Goal: Complete application form

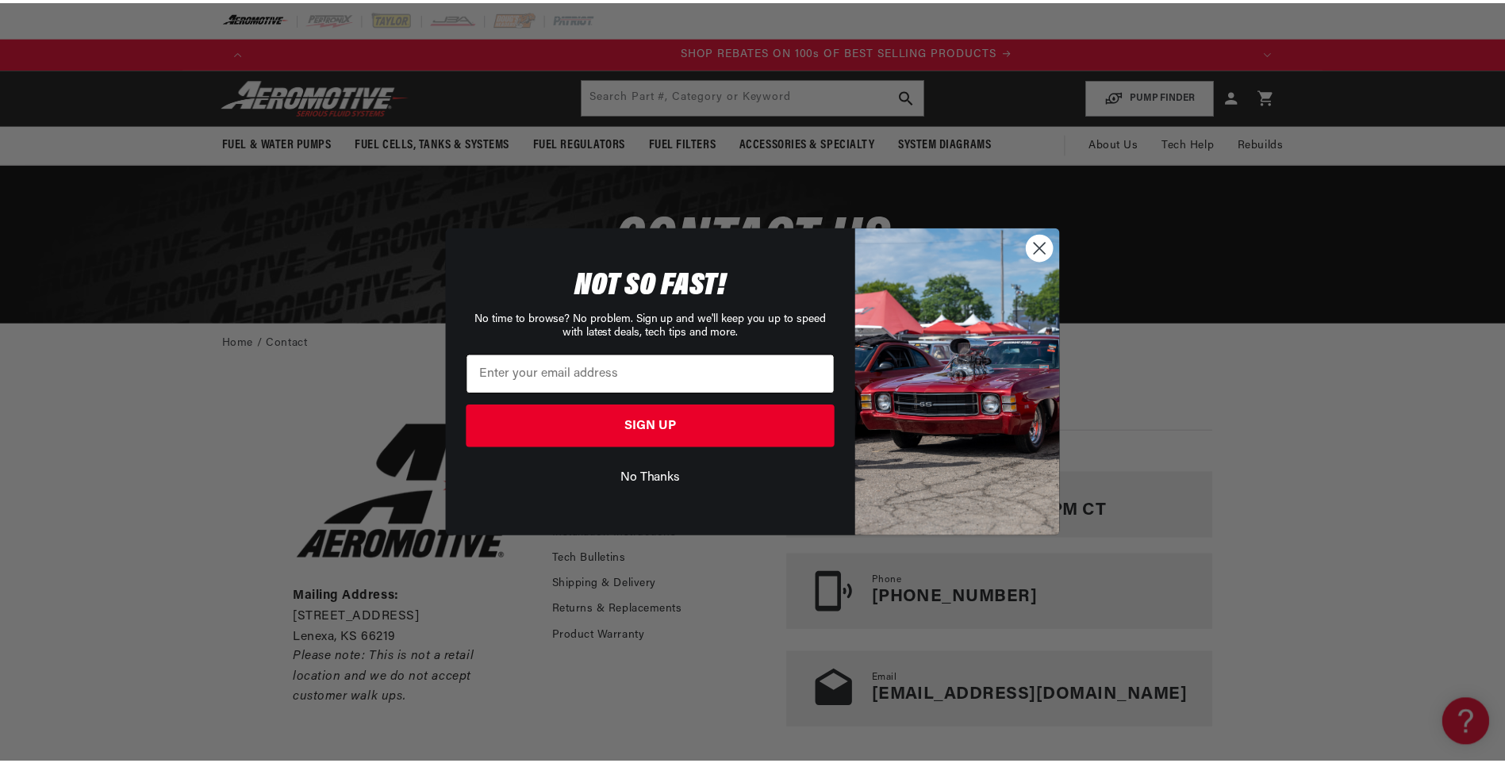
scroll to position [0, 2012]
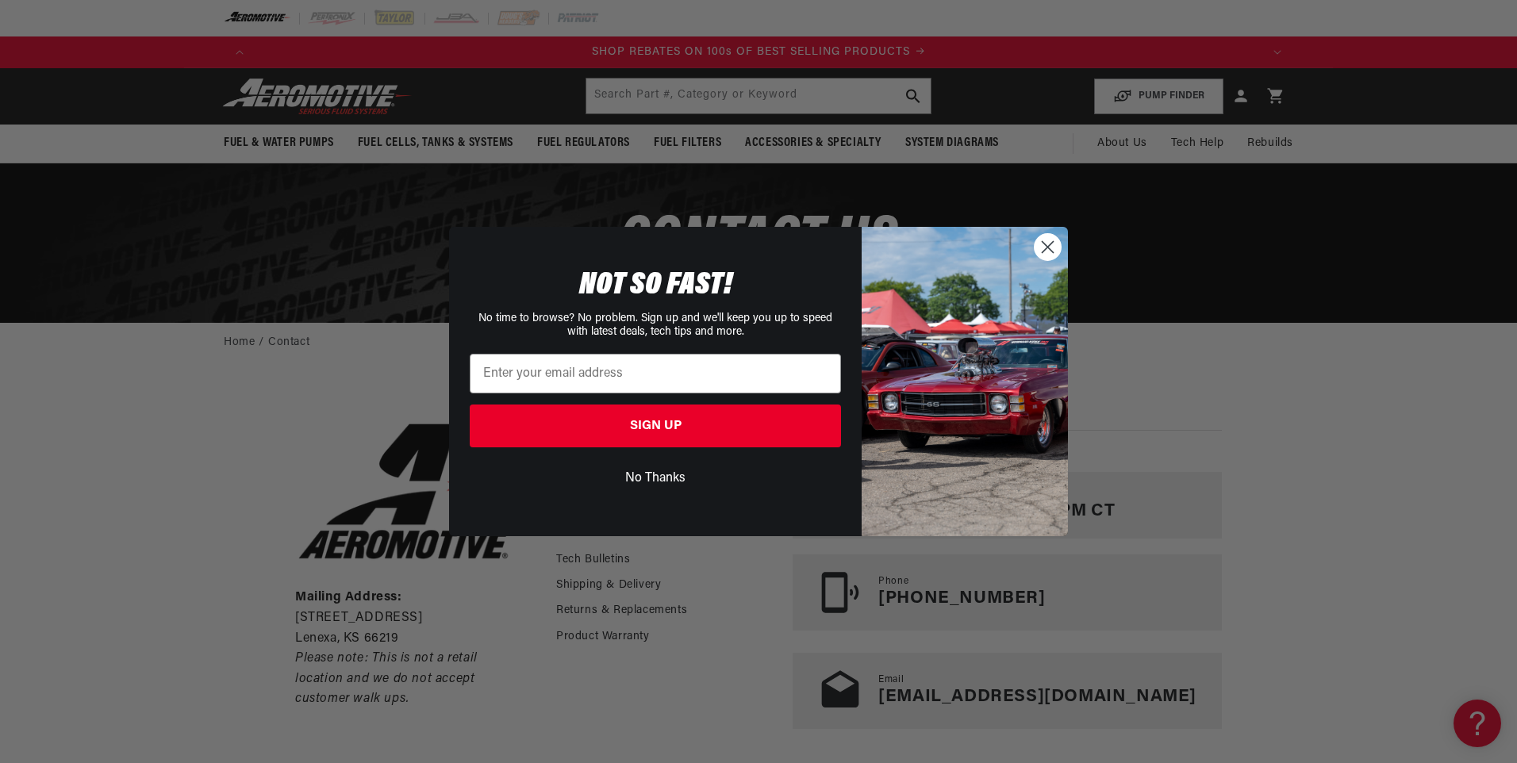
click at [665, 475] on button "No Thanks" at bounding box center [655, 478] width 371 height 30
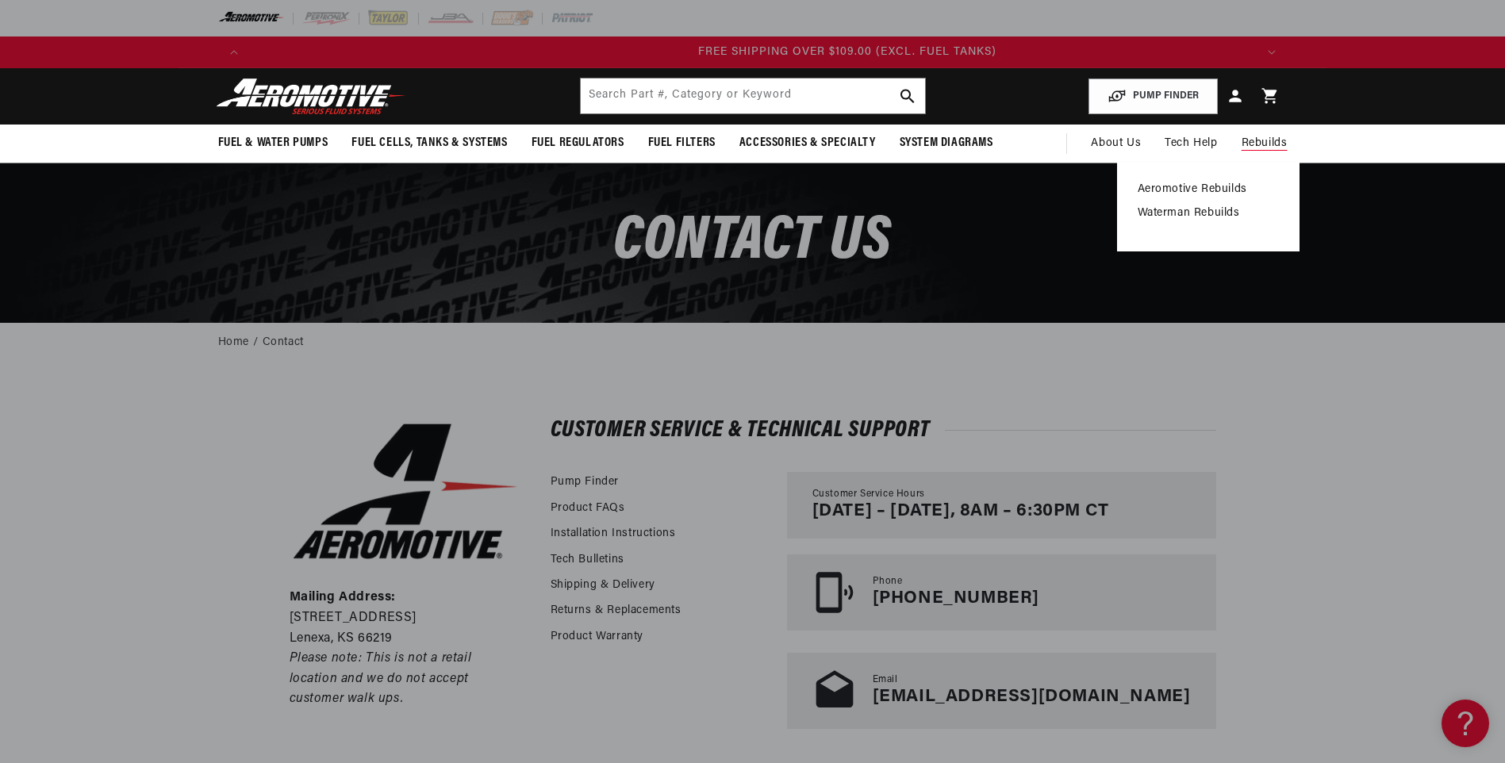
scroll to position [0, 3018]
click at [1232, 190] on link "Aeromotive Rebuilds" at bounding box center [1208, 189] width 141 height 14
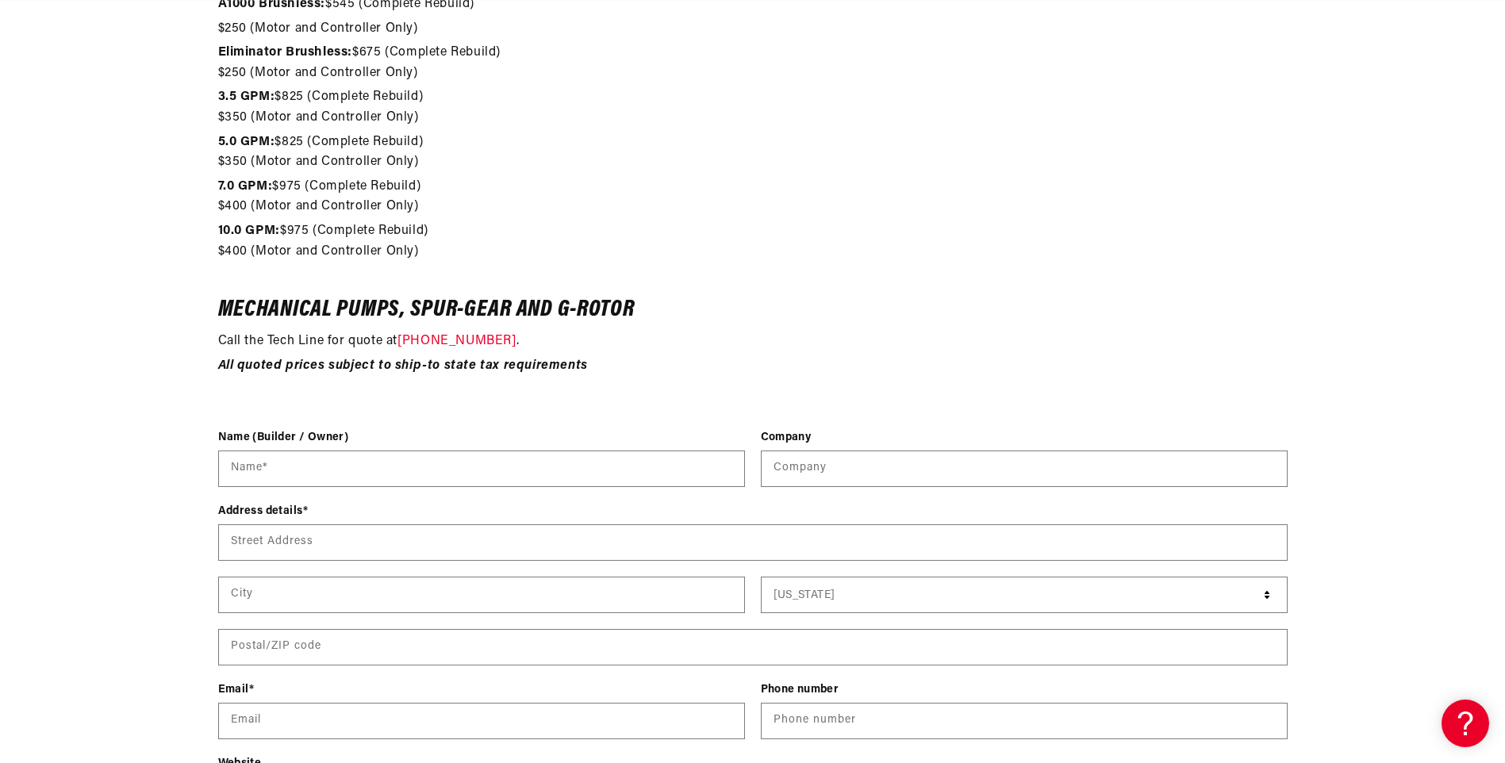
scroll to position [1825, 0]
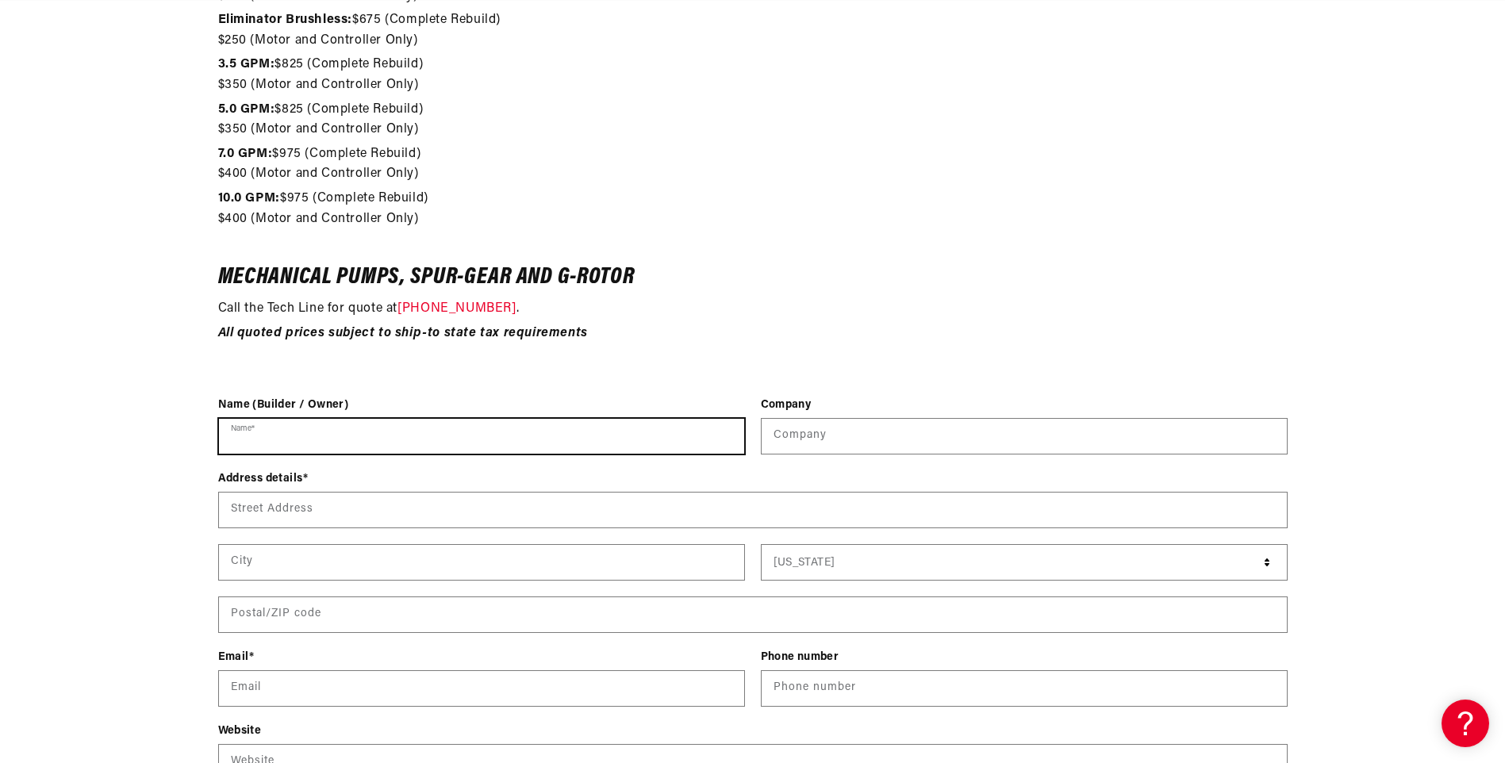
click at [255, 431] on input "Name *" at bounding box center [481, 436] width 525 height 35
click at [255, 428] on input "Name *" at bounding box center [481, 436] width 525 height 35
type input "TUNED BY JP"
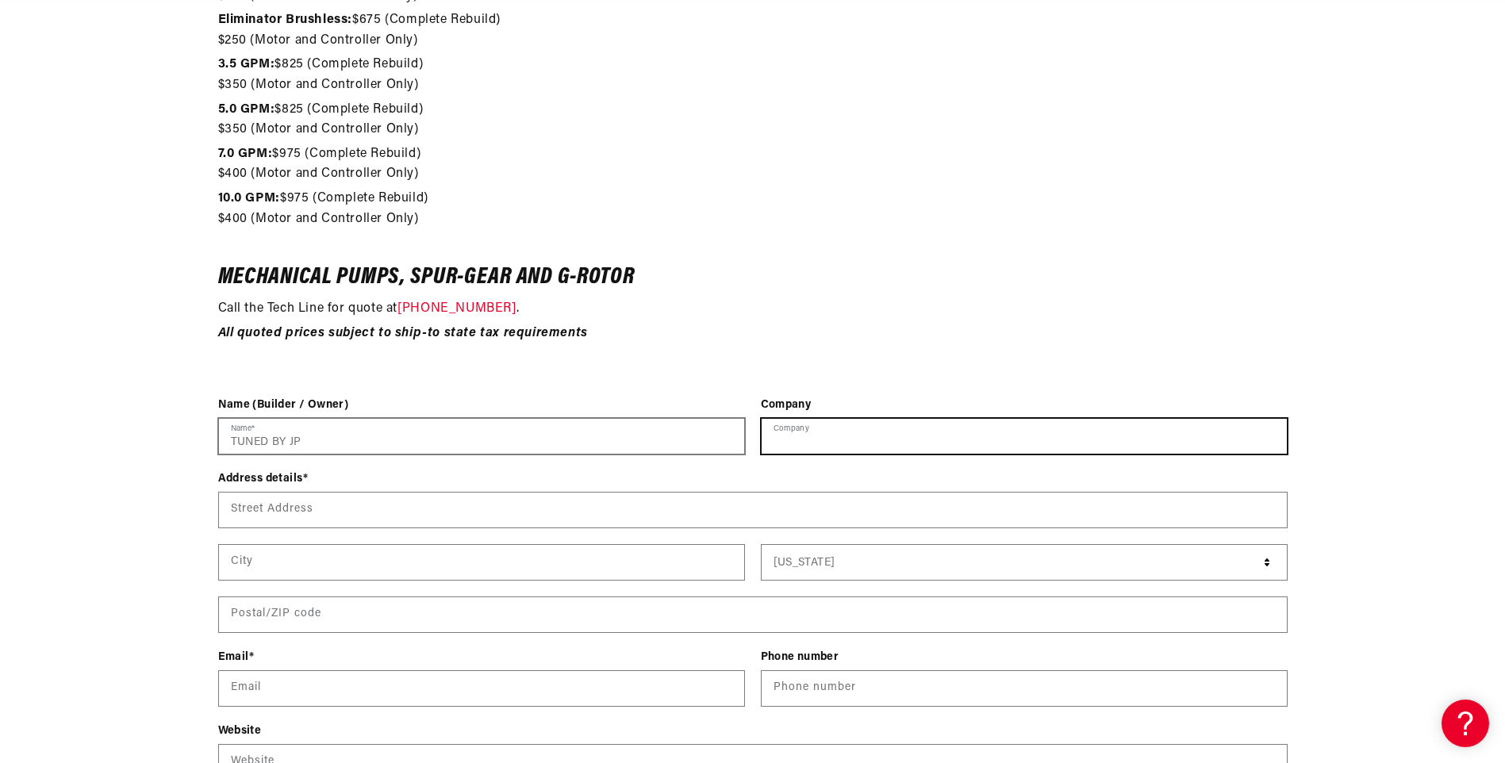
type input "tuned by JP"
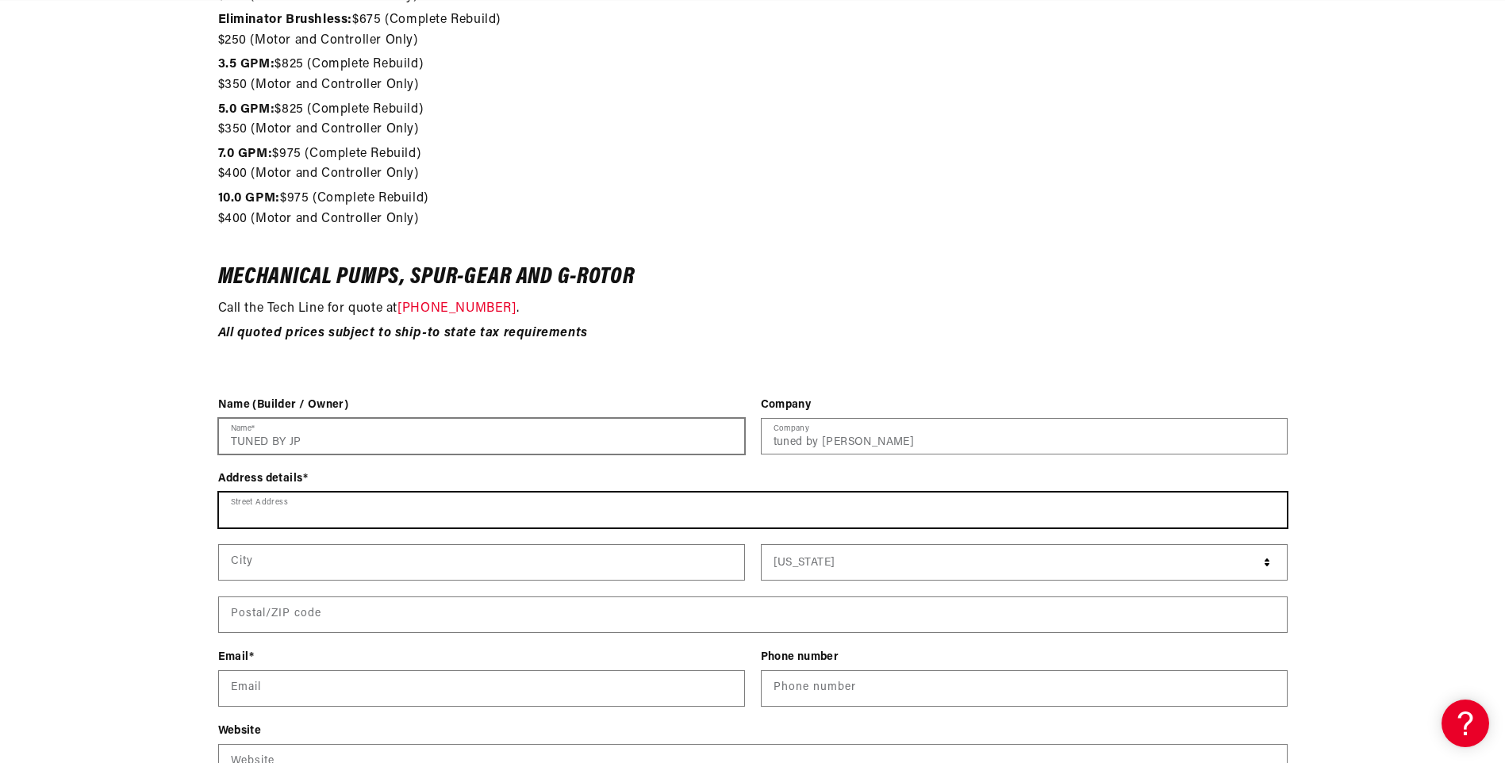
type input "4801 ALMA HIGHWAY"
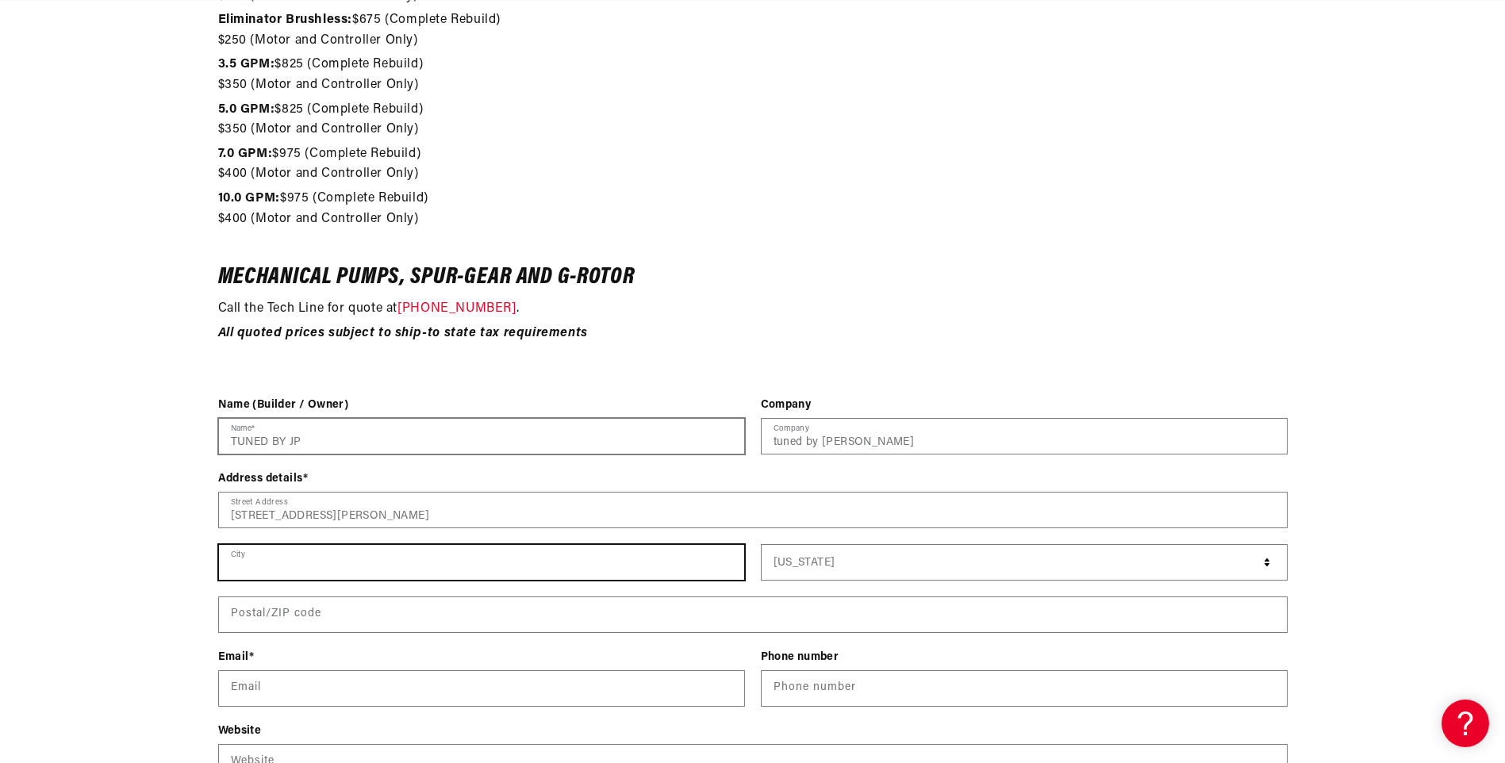
type input "VAN BUREN"
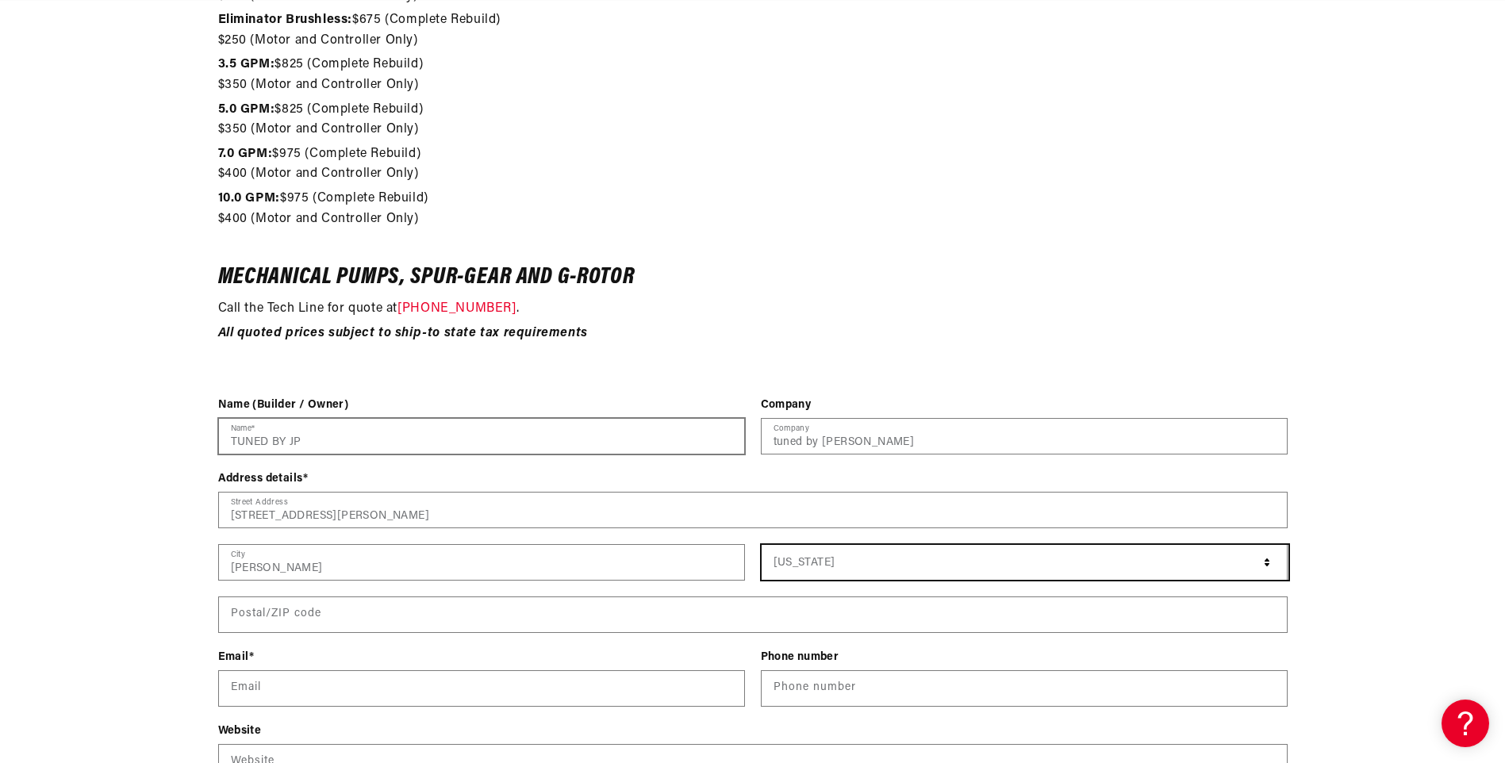
select select "[US_STATE]"
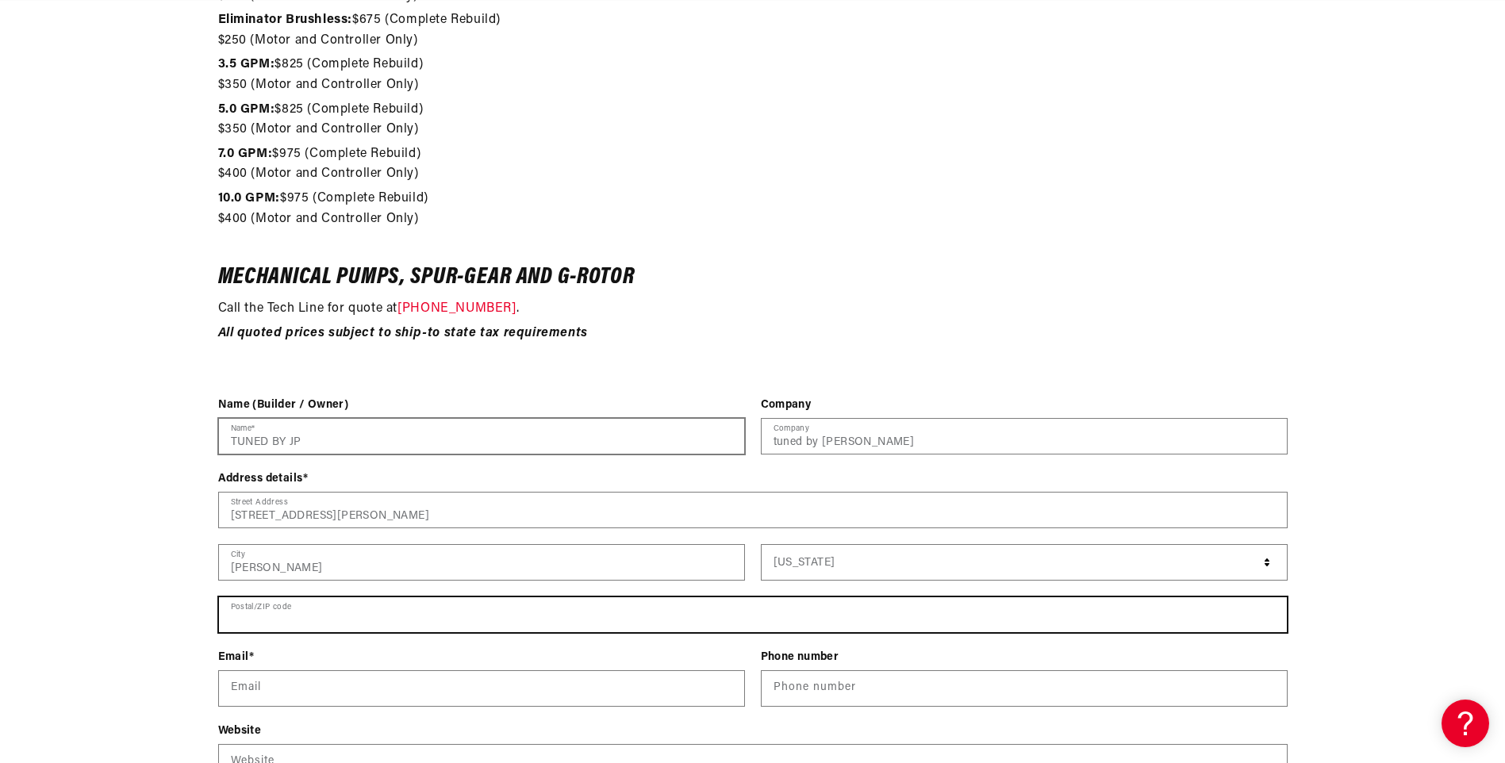
type input "72956"
type input "tunedbyjp@outlook.com"
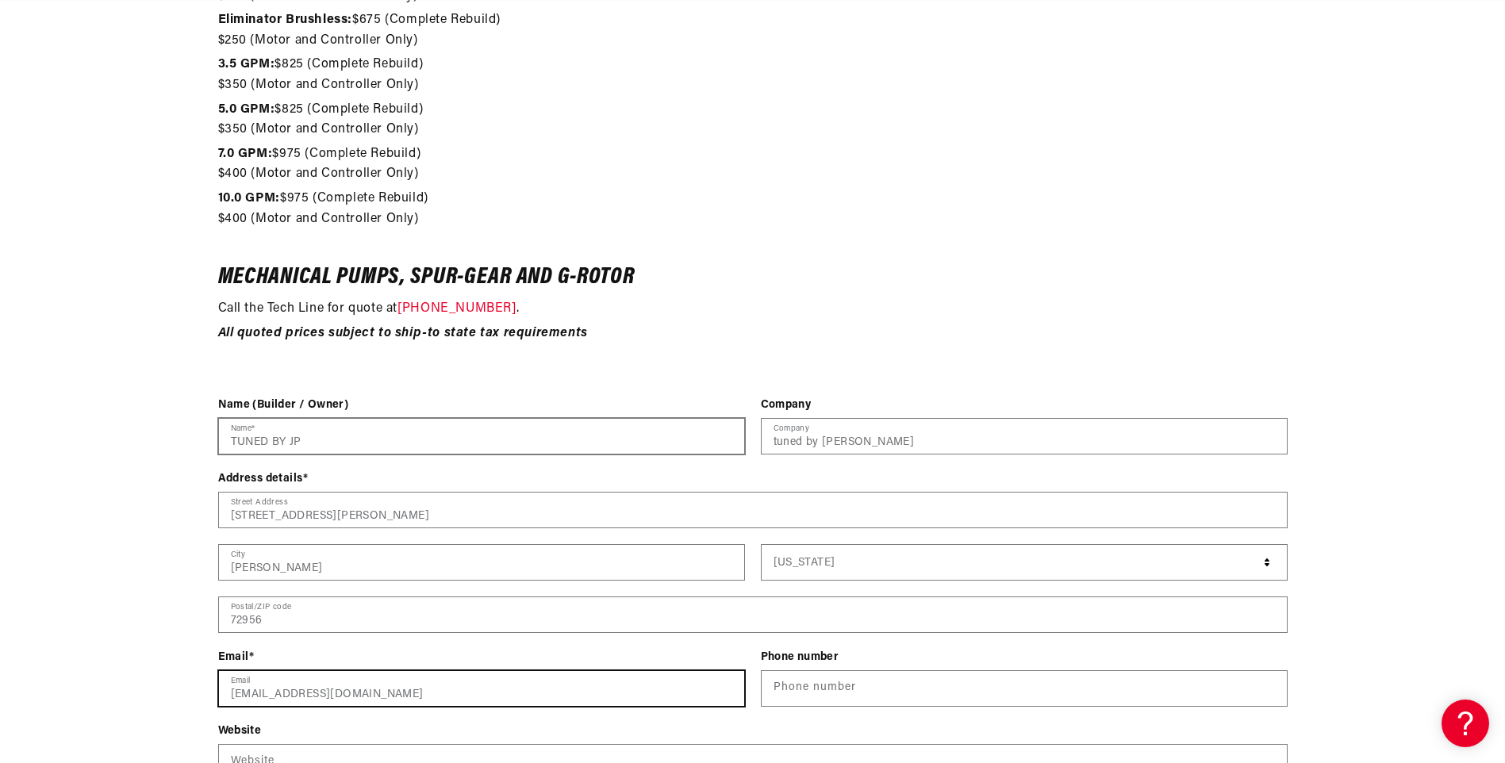
type input "14794599796"
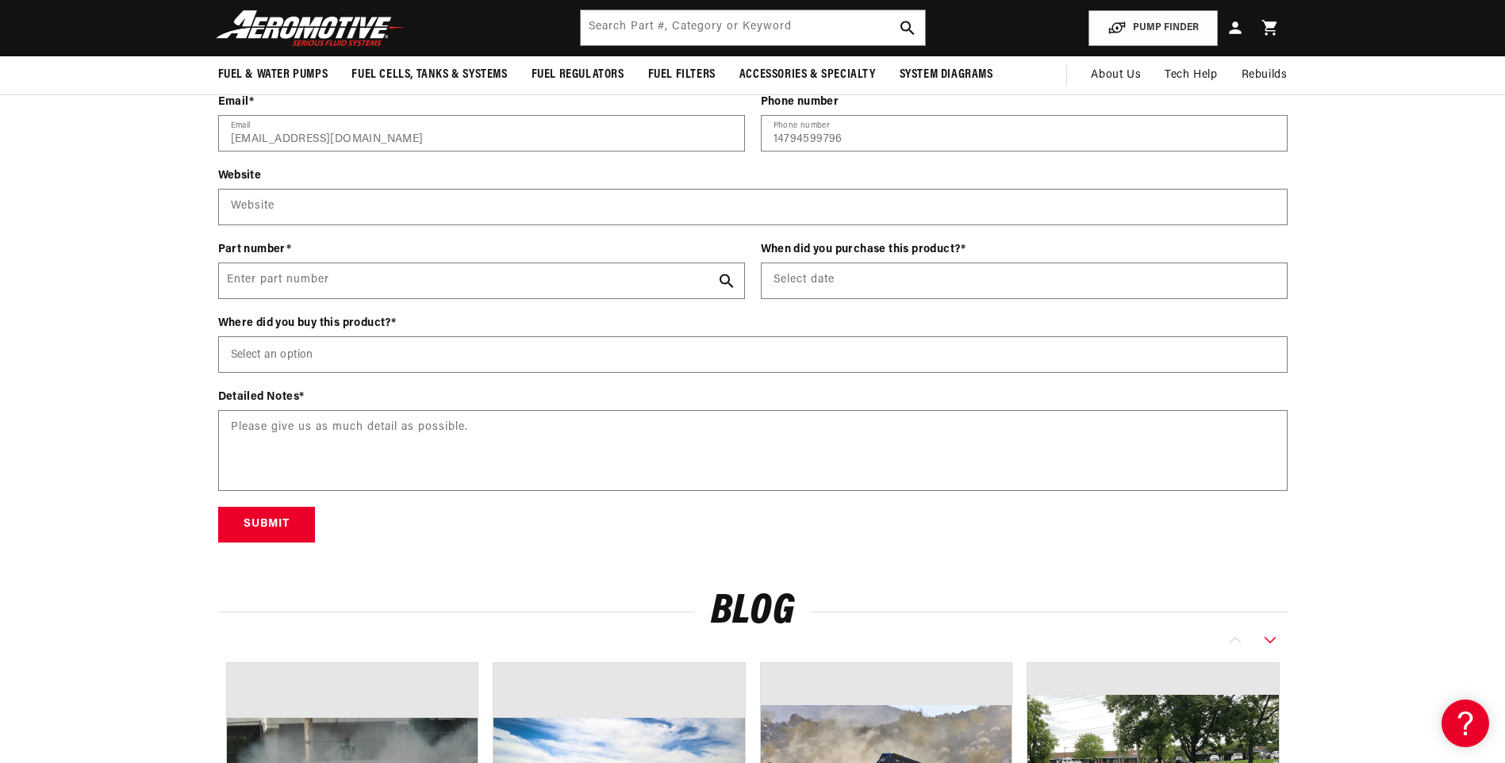
scroll to position [0, 3018]
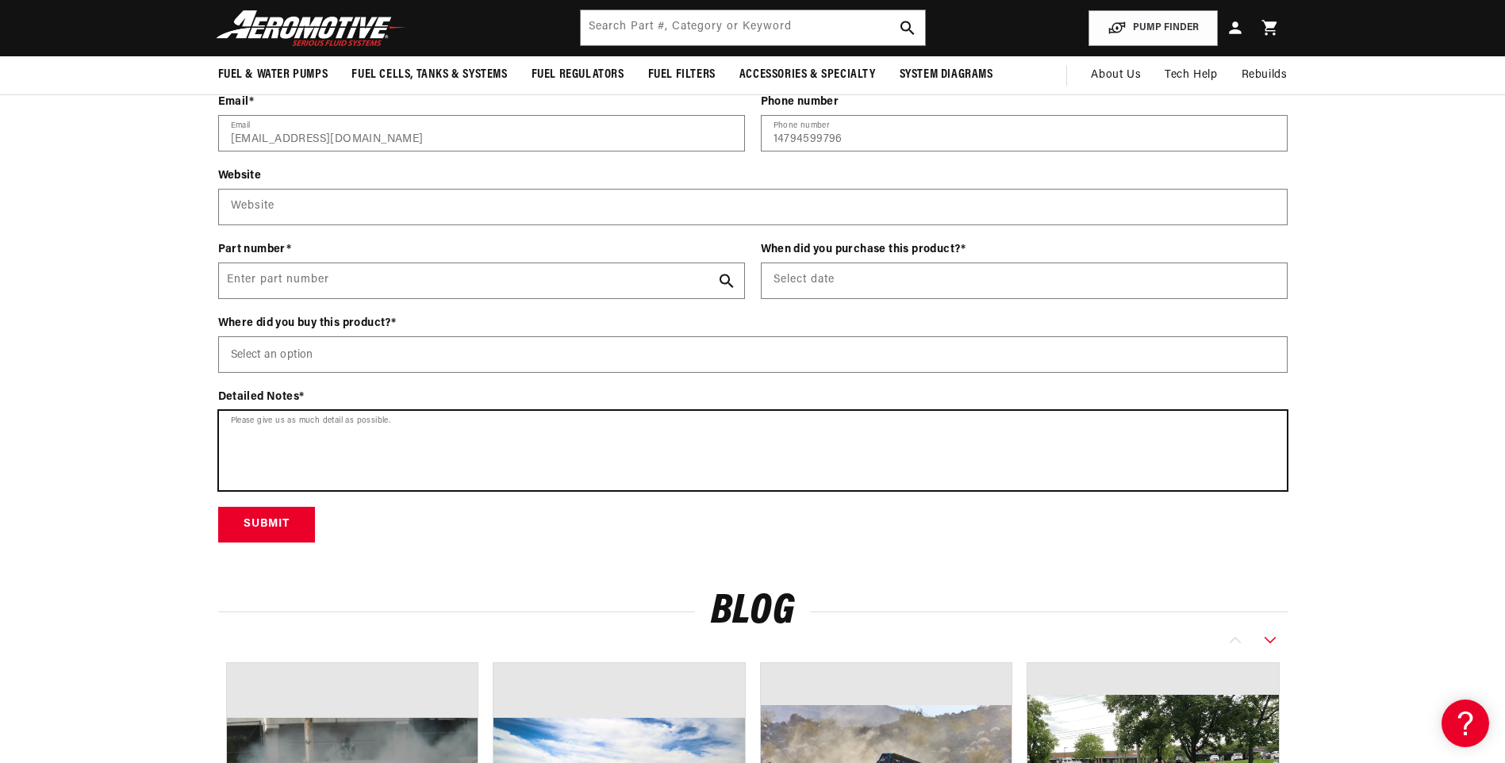
click at [273, 430] on textarea at bounding box center [753, 450] width 1068 height 79
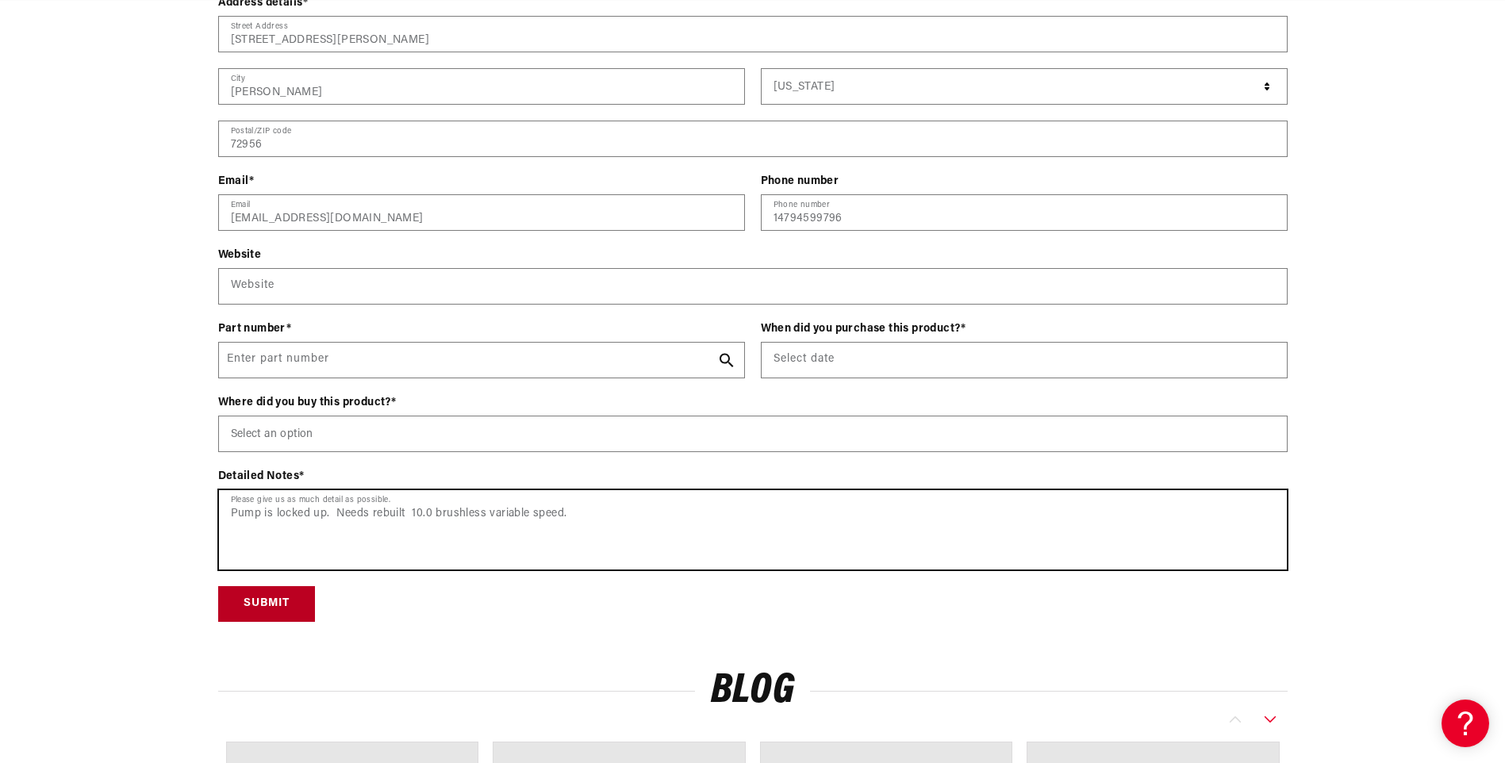
scroll to position [0, 1006]
type textarea "Pump is locked up. Needs rebuilt 10.0 brushless variable speed."
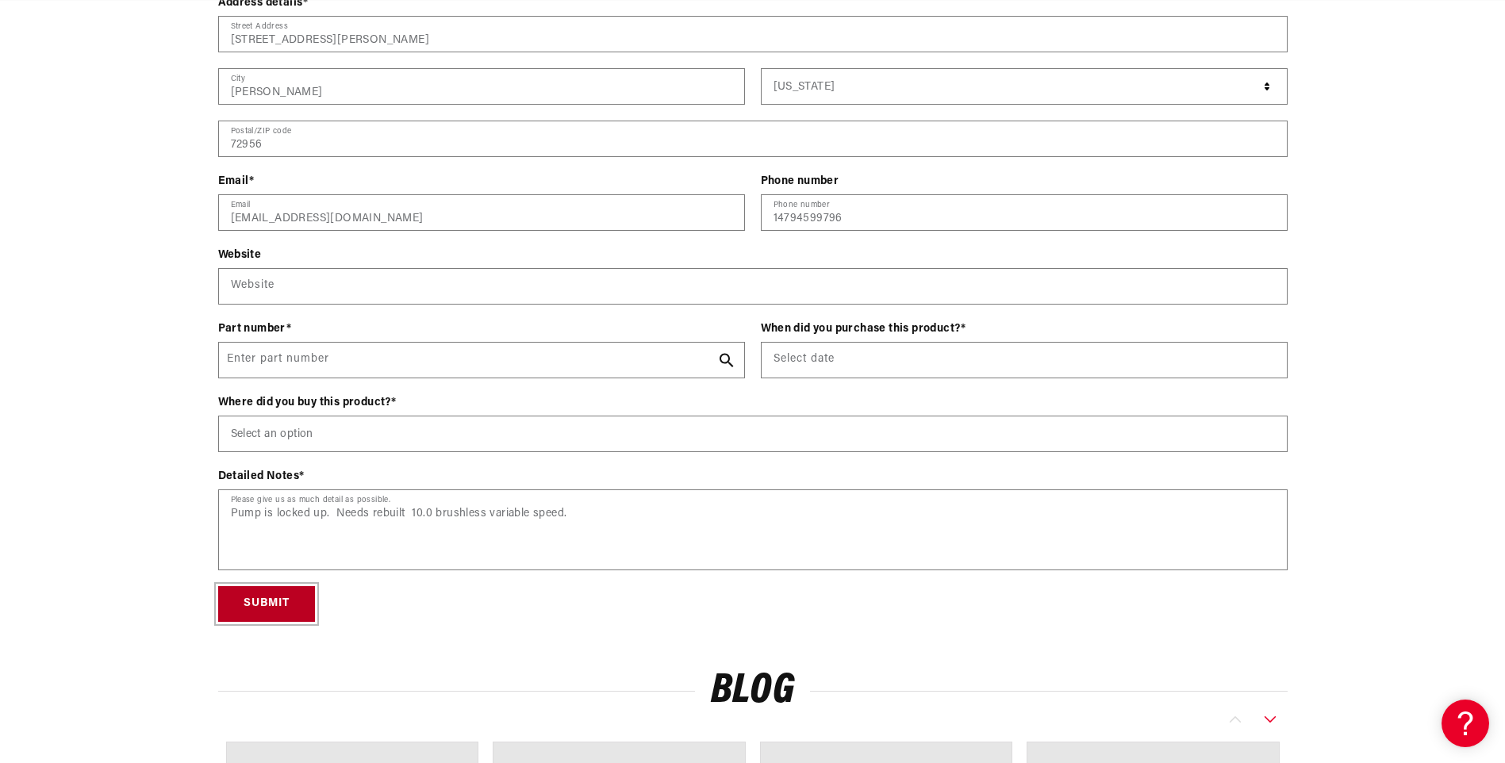
click at [255, 597] on button "Submit" at bounding box center [266, 604] width 97 height 36
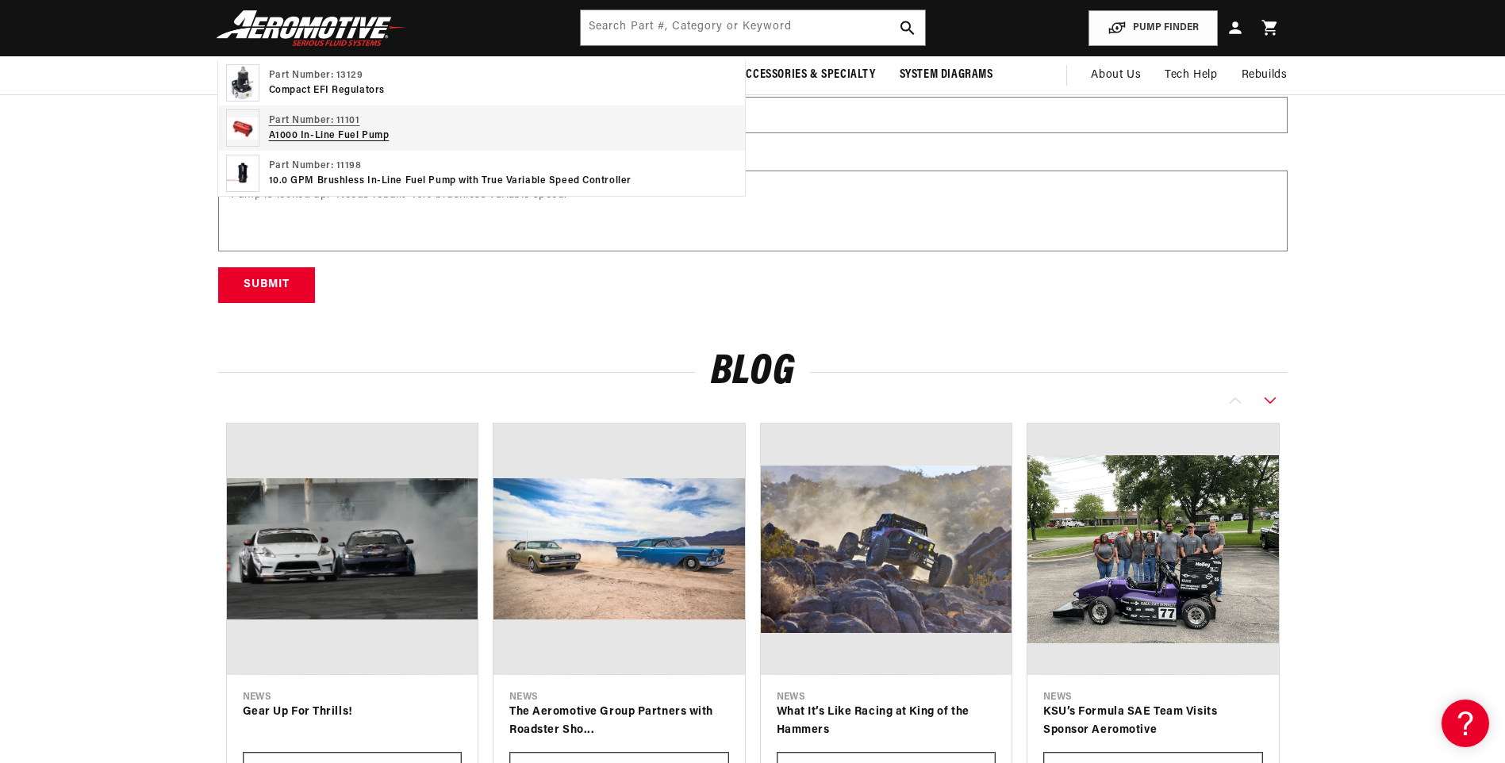
scroll to position [2539, 0]
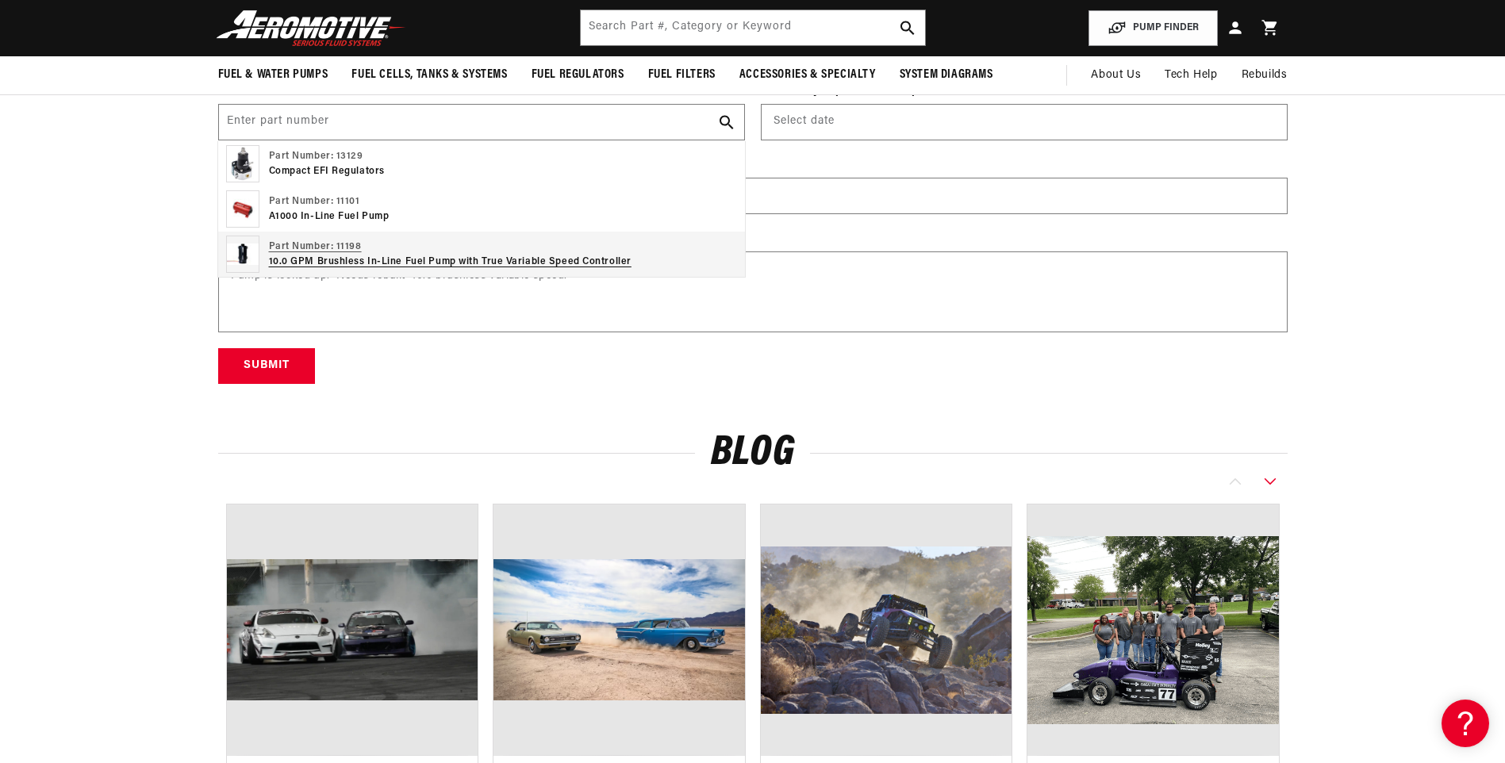
click at [241, 248] on img at bounding box center [242, 254] width 33 height 37
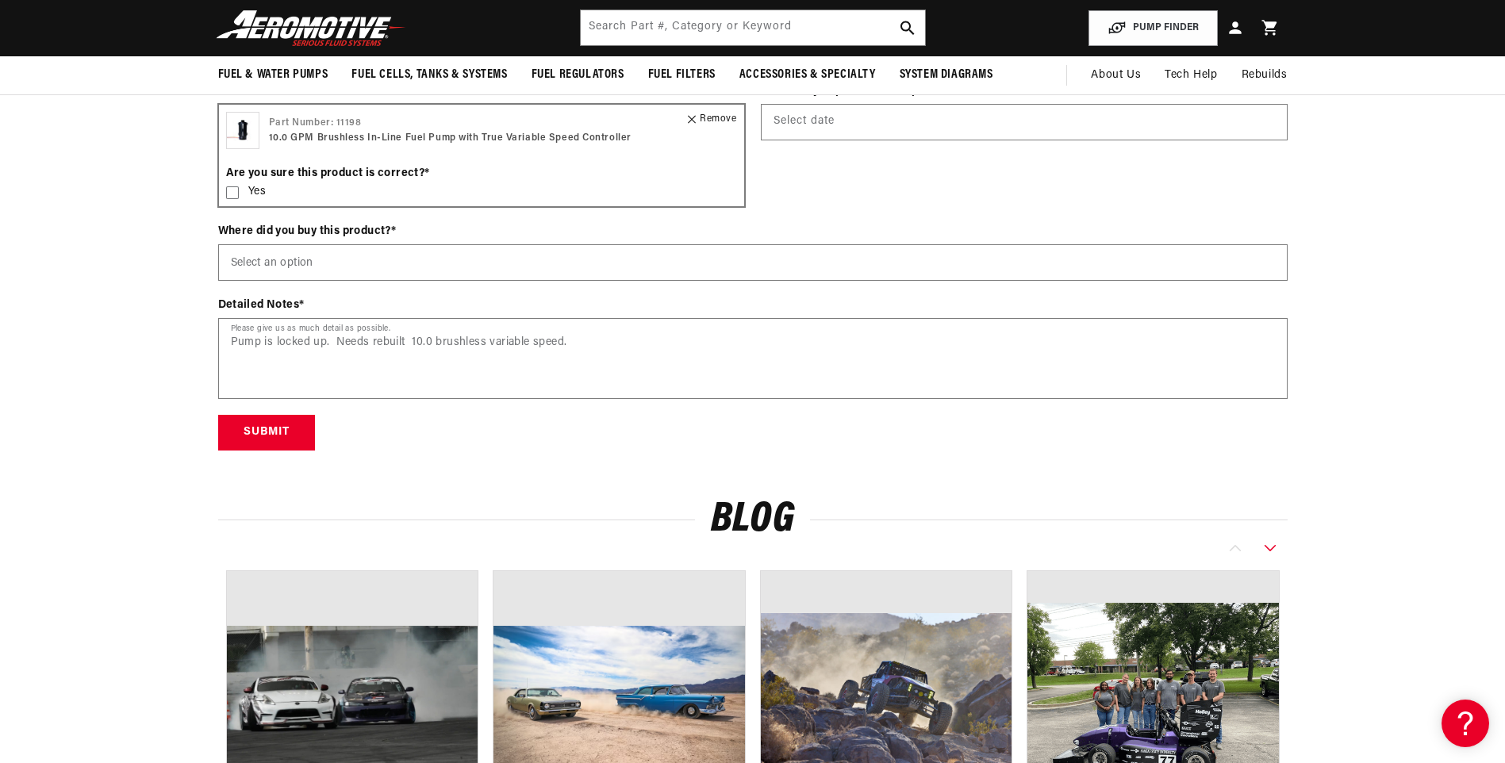
scroll to position [0, 3018]
click at [312, 134] on p "10.0 GPM Brushless In-Line Fuel Pump with True Variable Speed Controller" at bounding box center [450, 138] width 363 height 15
click at [262, 132] on div "Part Number: 11198 10.0 GPM Brushless In-Line Fuel Pump with True Variable Spee…" at bounding box center [481, 130] width 527 height 53
click at [252, 132] on img at bounding box center [242, 130] width 33 height 37
click at [295, 126] on p "Part Number: 11198" at bounding box center [450, 123] width 363 height 15
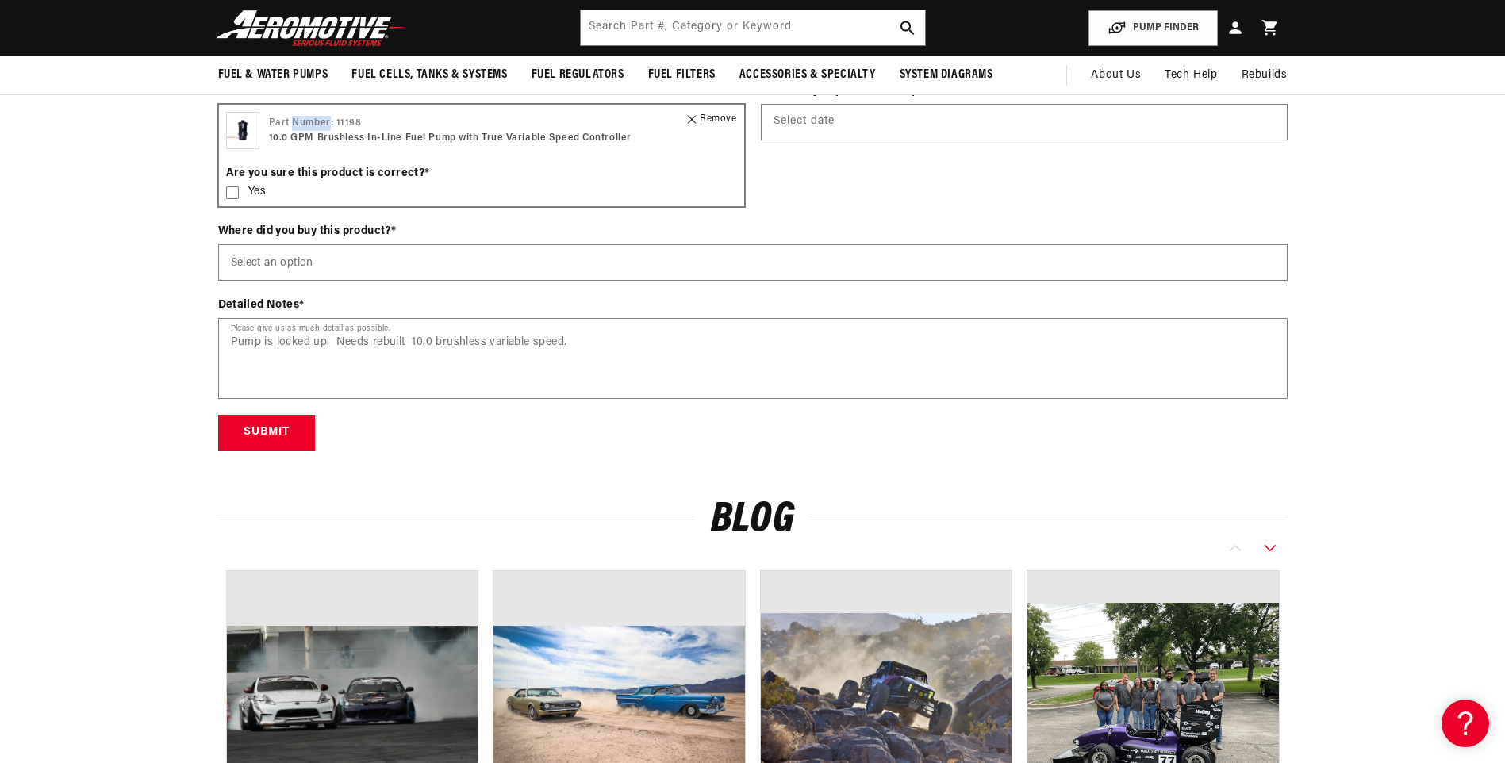
click at [295, 126] on p "Part Number: 11198" at bounding box center [450, 123] width 363 height 15
click at [695, 117] on icon at bounding box center [692, 119] width 8 height 12
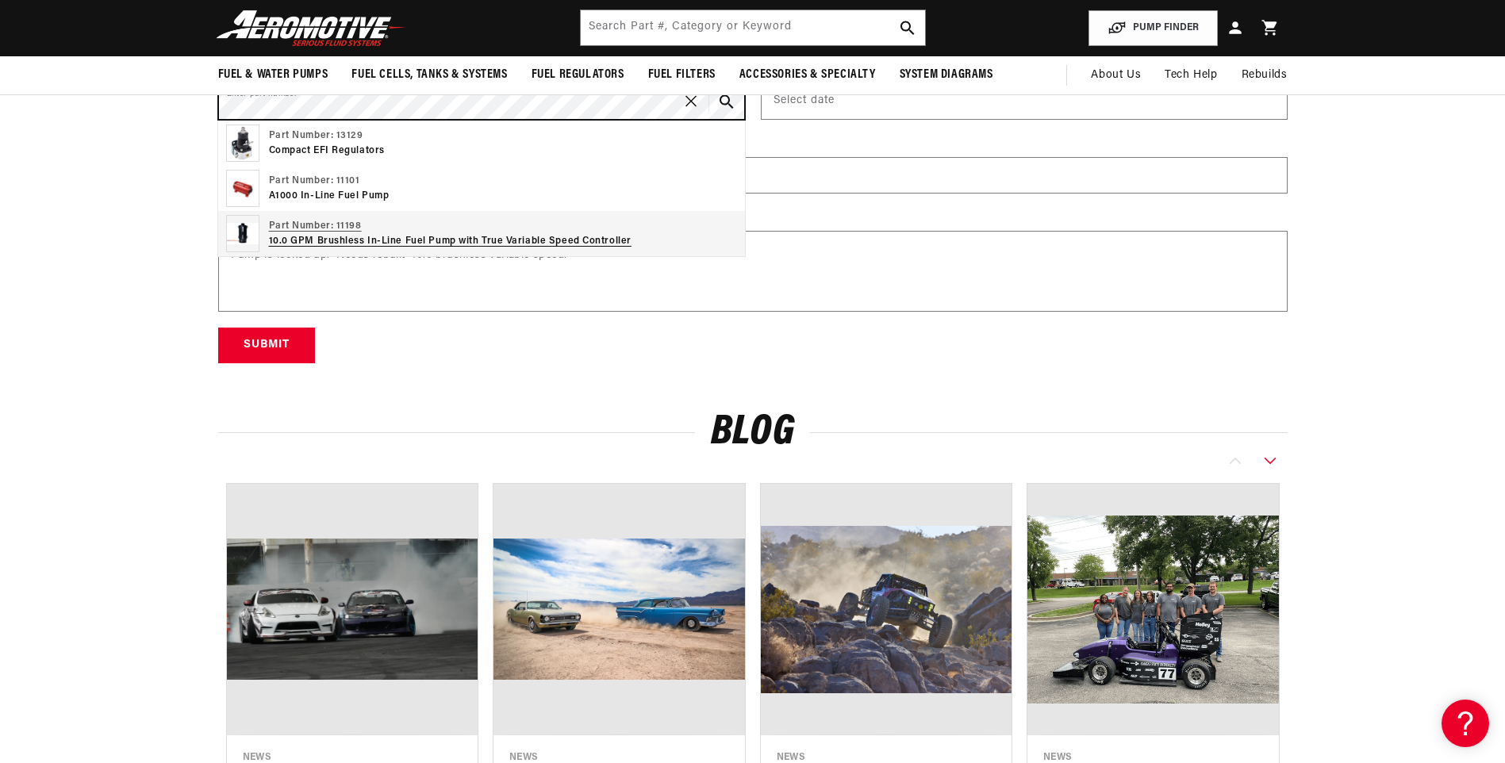
scroll to position [2539, 0]
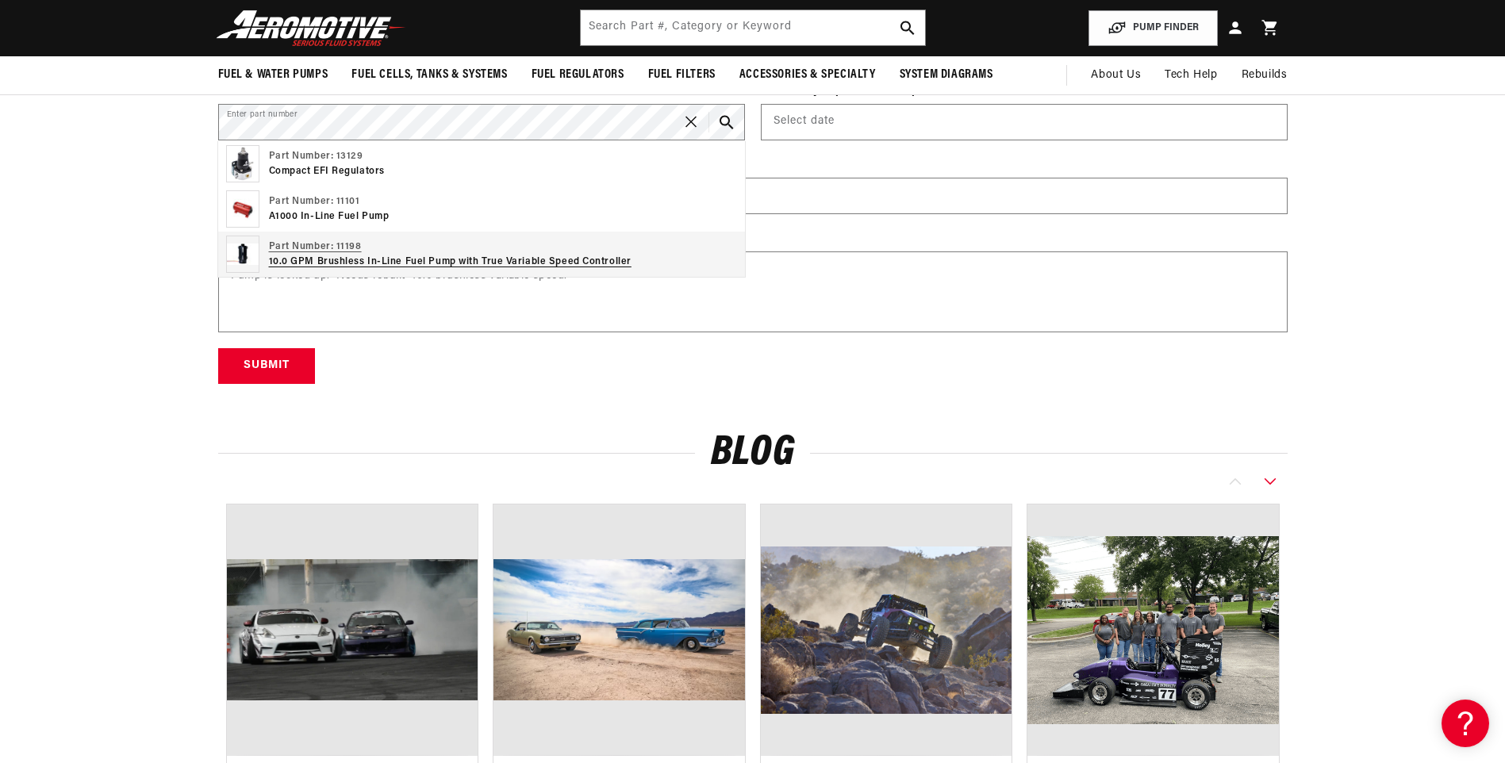
click at [697, 262] on div "Part Number: 11198 10.0 GPM Brushless In-Line Fuel Pump with True Variable Spee…" at bounding box center [481, 254] width 527 height 45
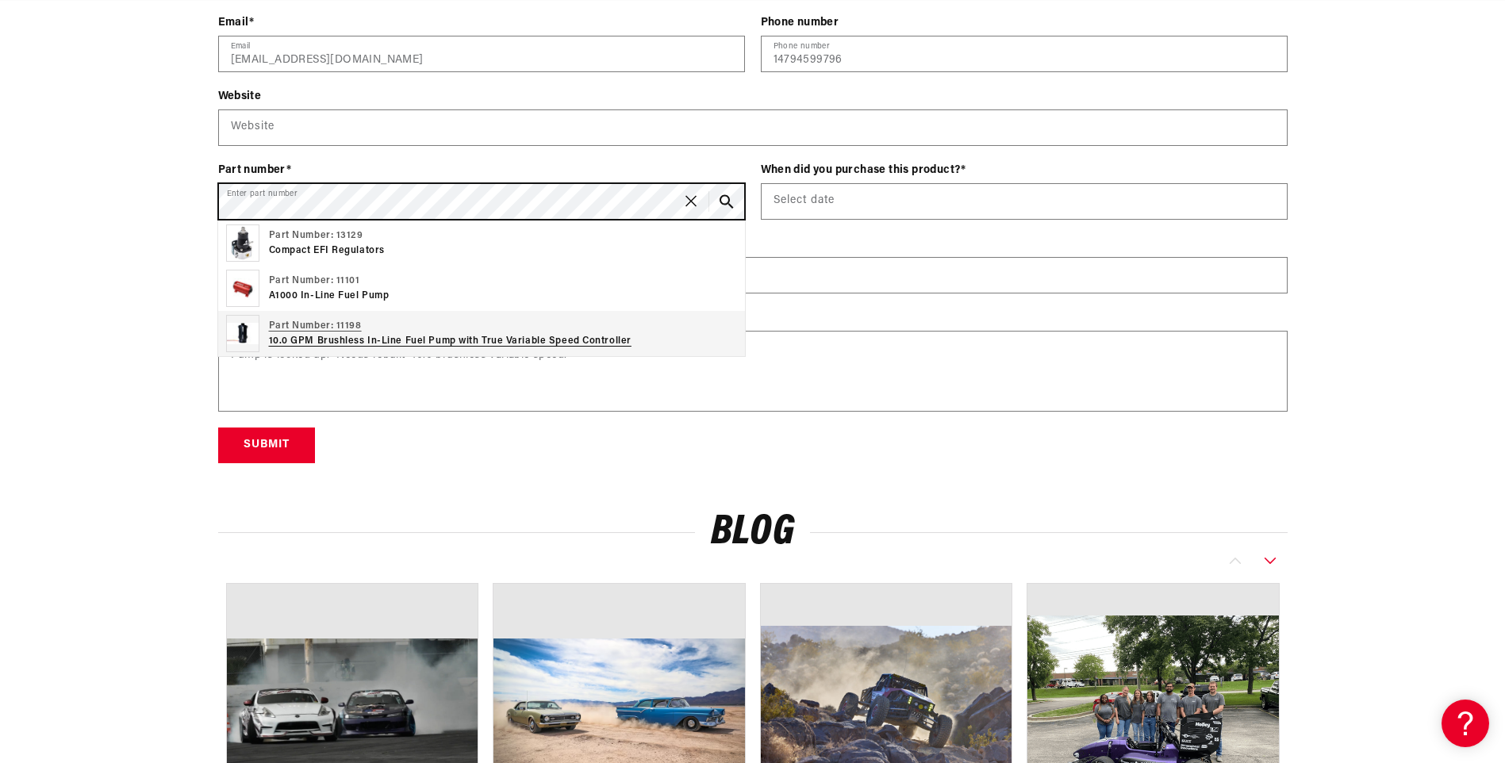
scroll to position [2380, 0]
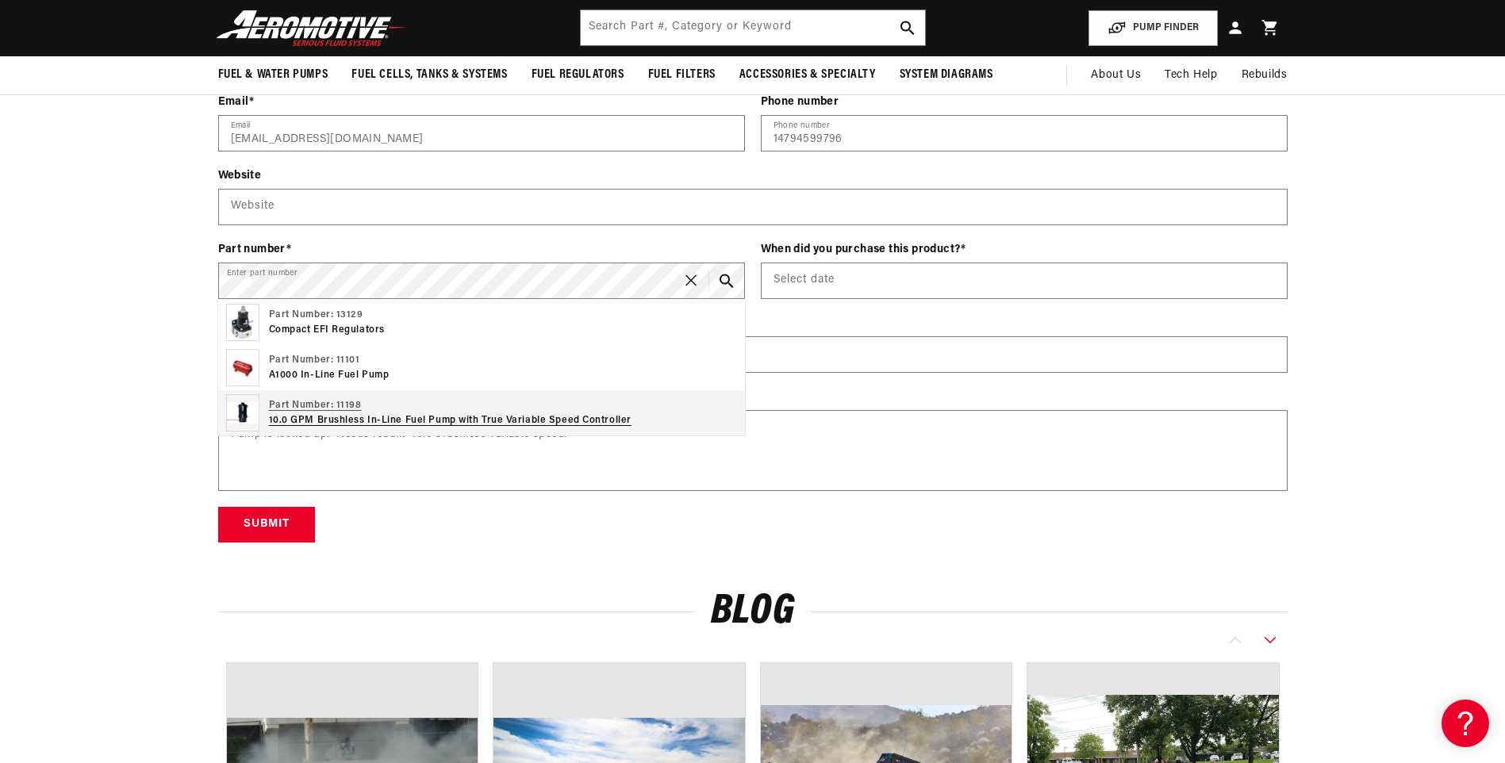
click at [497, 413] on p "Part Number: 11198" at bounding box center [450, 405] width 363 height 15
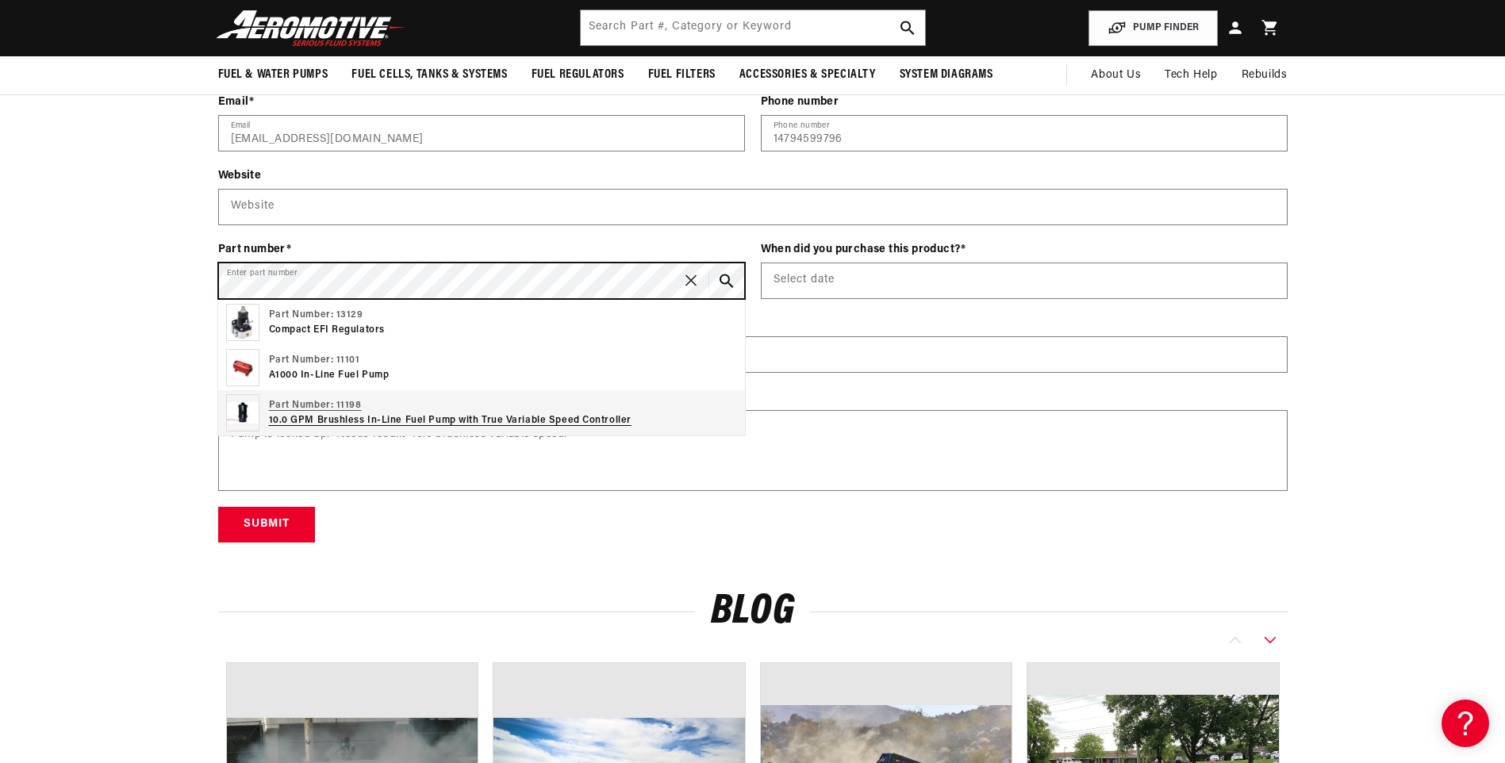
scroll to position [0, 1006]
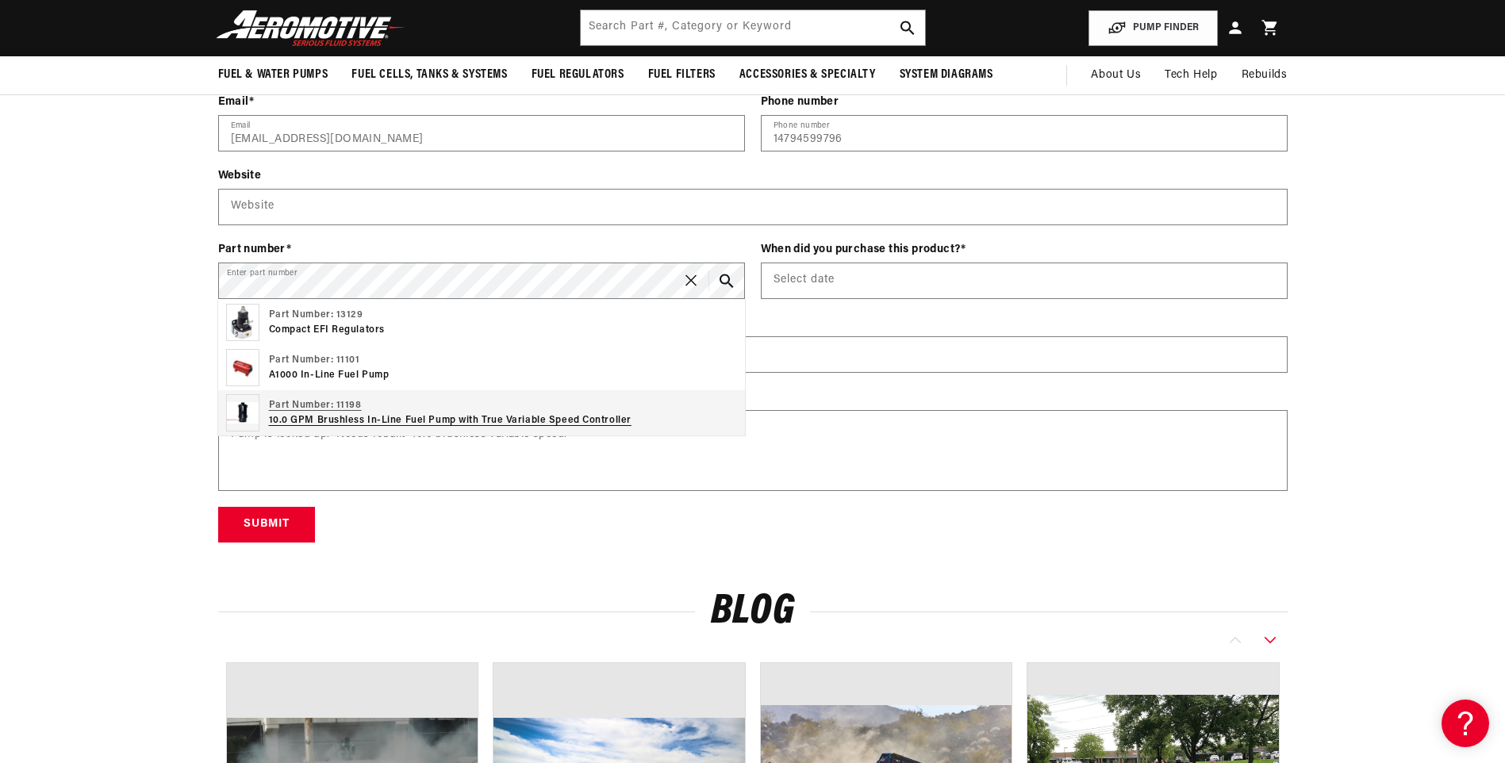
click at [436, 414] on p "10.0 GPM Brushless In-Line Fuel Pump with True Variable Speed Controller" at bounding box center [450, 420] width 363 height 15
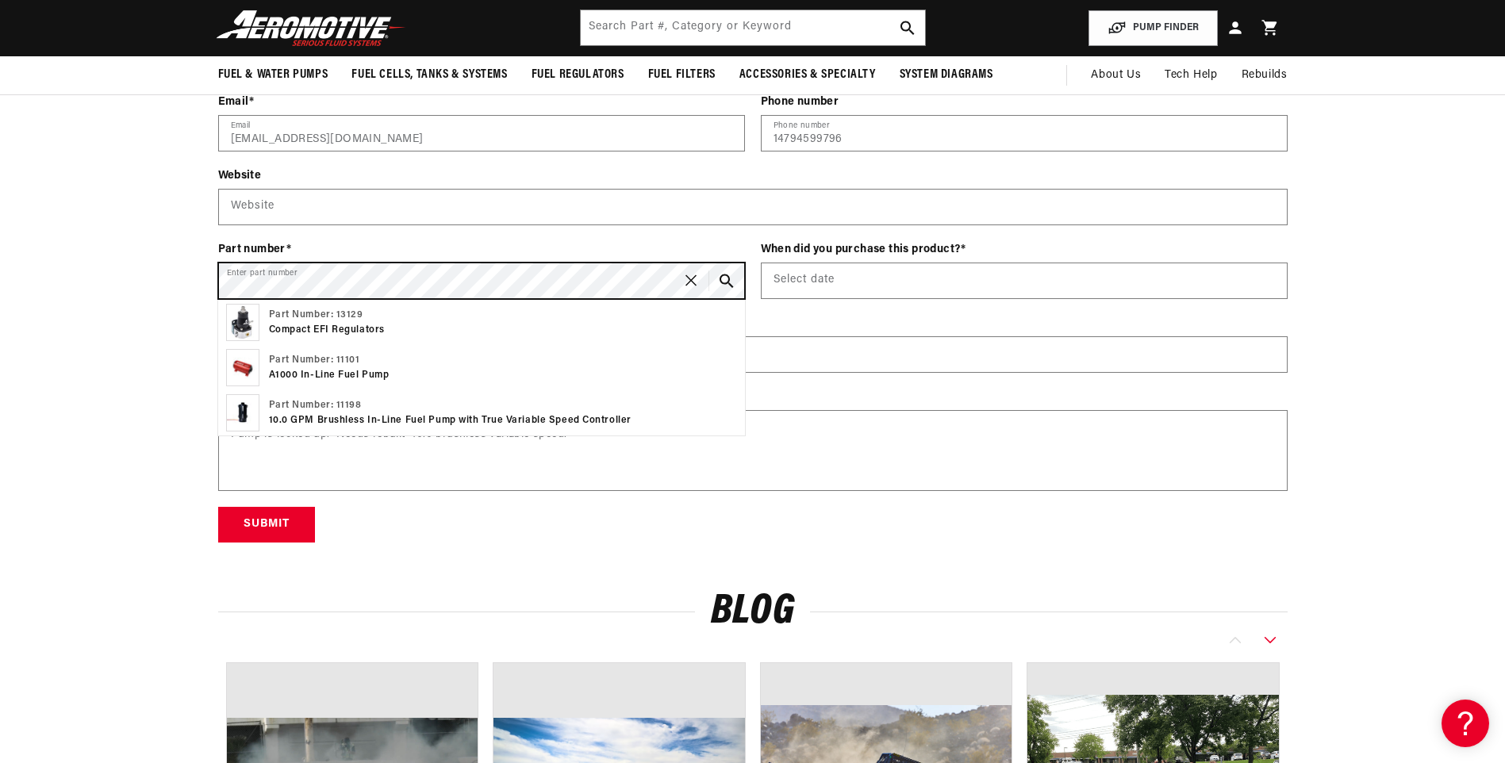
scroll to position [0, 0]
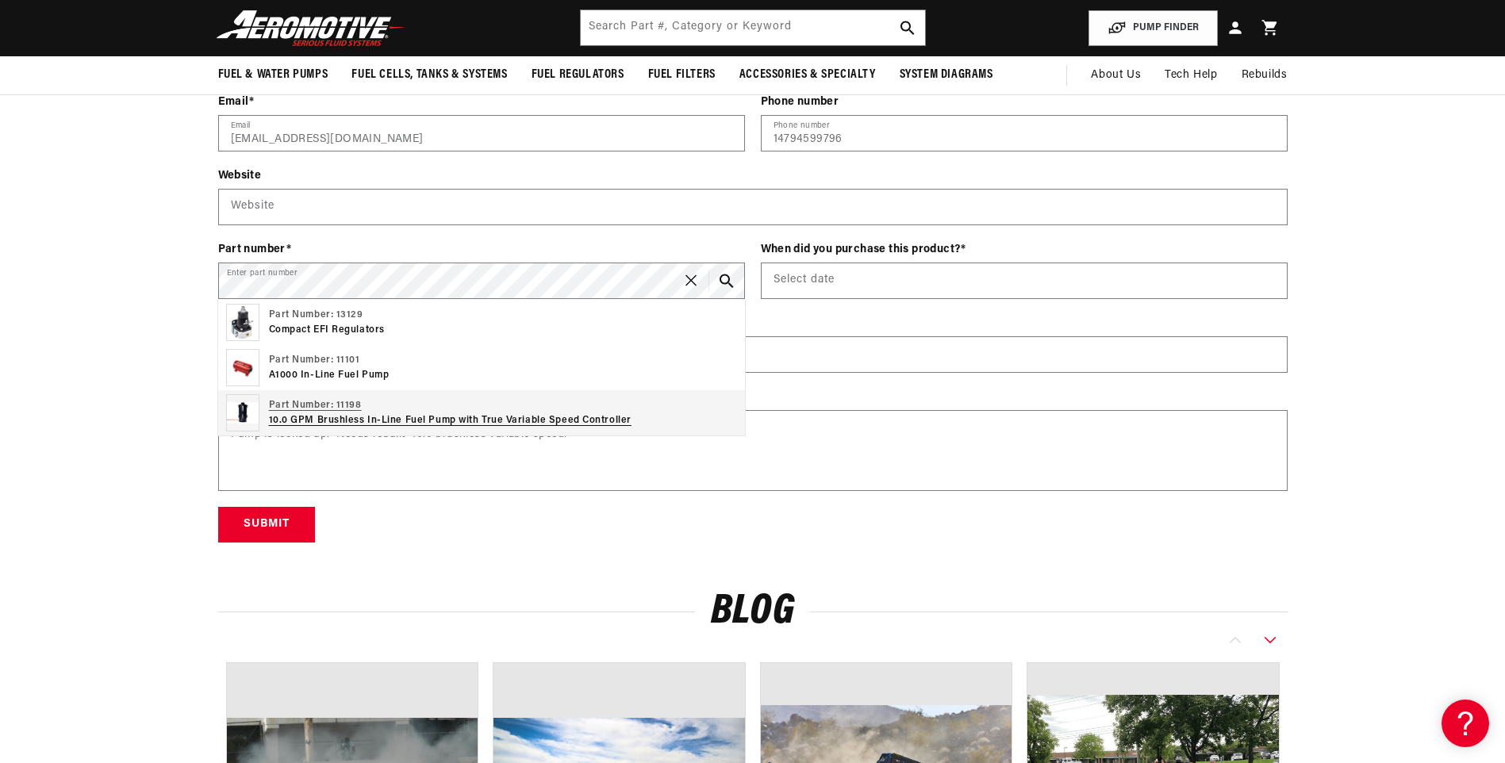
click at [399, 411] on p "Part Number: 11198" at bounding box center [450, 405] width 363 height 15
click at [404, 419] on p "10.0 GPM Brushless In-Line Fuel Pump with True Variable Speed Controller" at bounding box center [450, 420] width 363 height 15
click at [317, 401] on p "Part Number: 11198" at bounding box center [450, 405] width 363 height 15
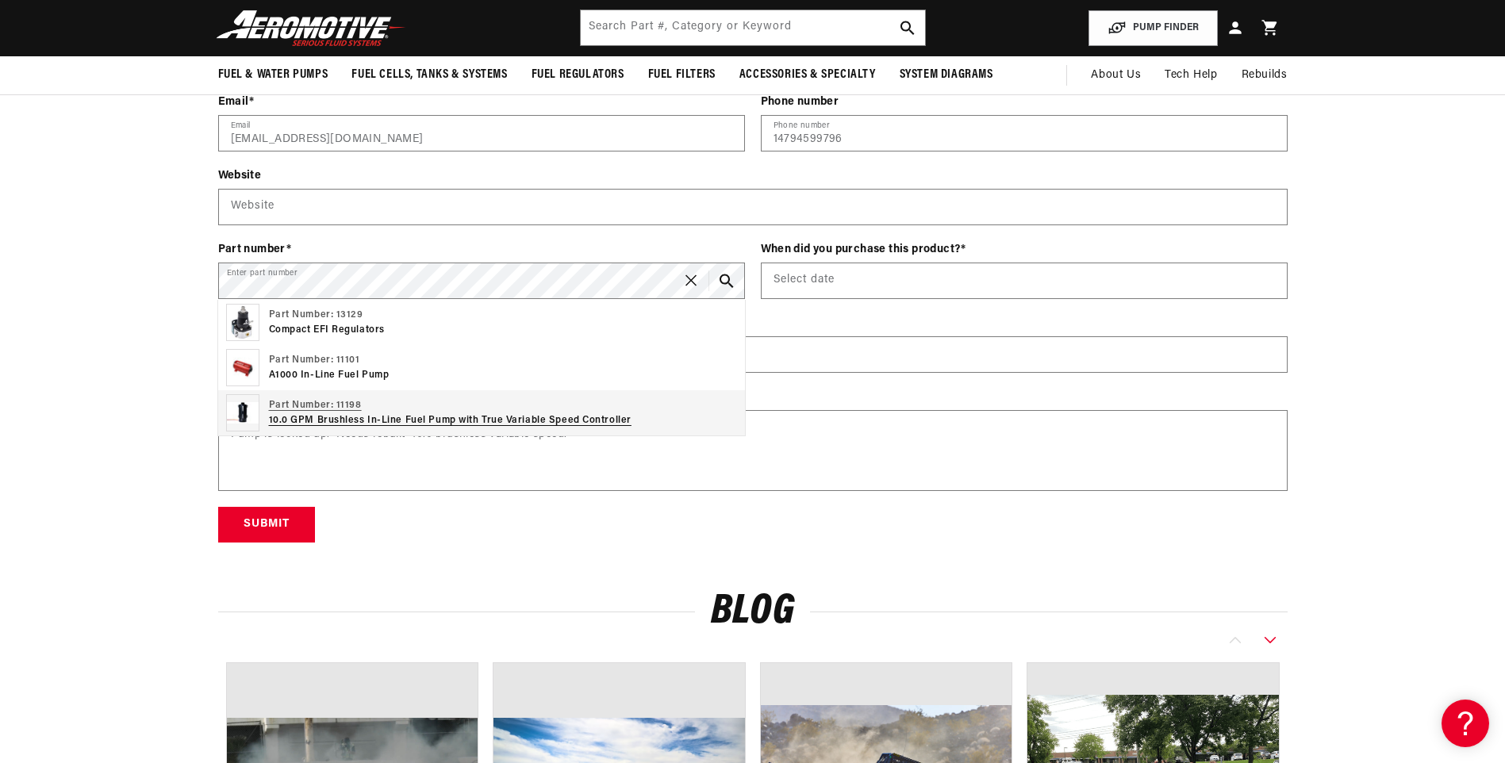
click at [364, 412] on p "Part Number: 11198" at bounding box center [450, 405] width 363 height 15
click at [586, 423] on p "10.0 GPM Brushless In-Line Fuel Pump with True Variable Speed Controller" at bounding box center [450, 420] width 363 height 15
click at [242, 404] on img at bounding box center [242, 412] width 33 height 37
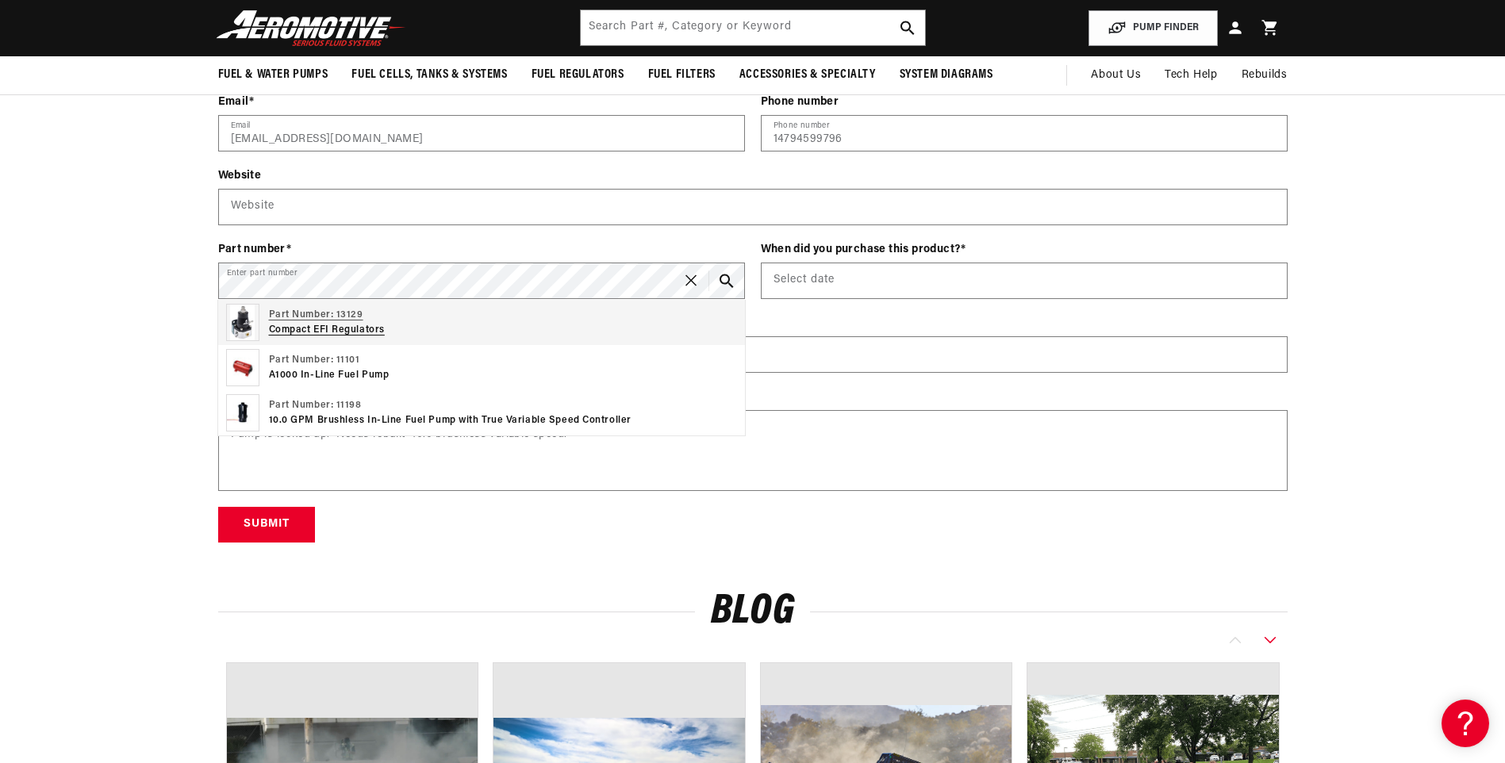
click at [385, 332] on div "Part Number: 13129 Compact EFI Regulators" at bounding box center [481, 322] width 527 height 45
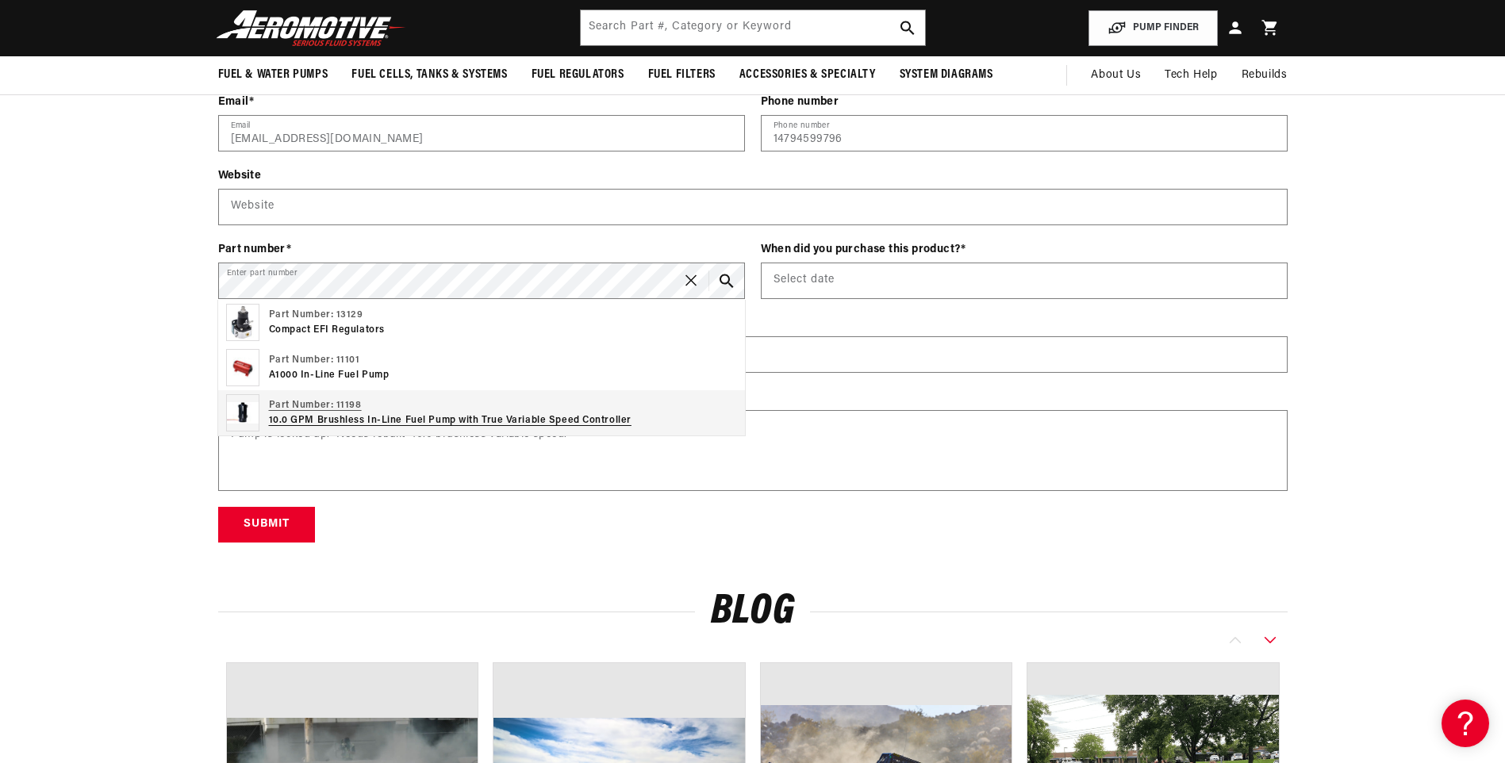
scroll to position [0, 1006]
click at [364, 417] on p "10.0 GPM Brushless In-Line Fuel Pump with True Variable Speed Controller" at bounding box center [450, 420] width 363 height 15
click at [730, 275] on icon "Search Part #, Category or Keyword" at bounding box center [726, 281] width 15 height 15
click at [432, 414] on p "10.0 GPM Brushless In-Line Fuel Pump with True Variable Speed Controller" at bounding box center [450, 420] width 363 height 15
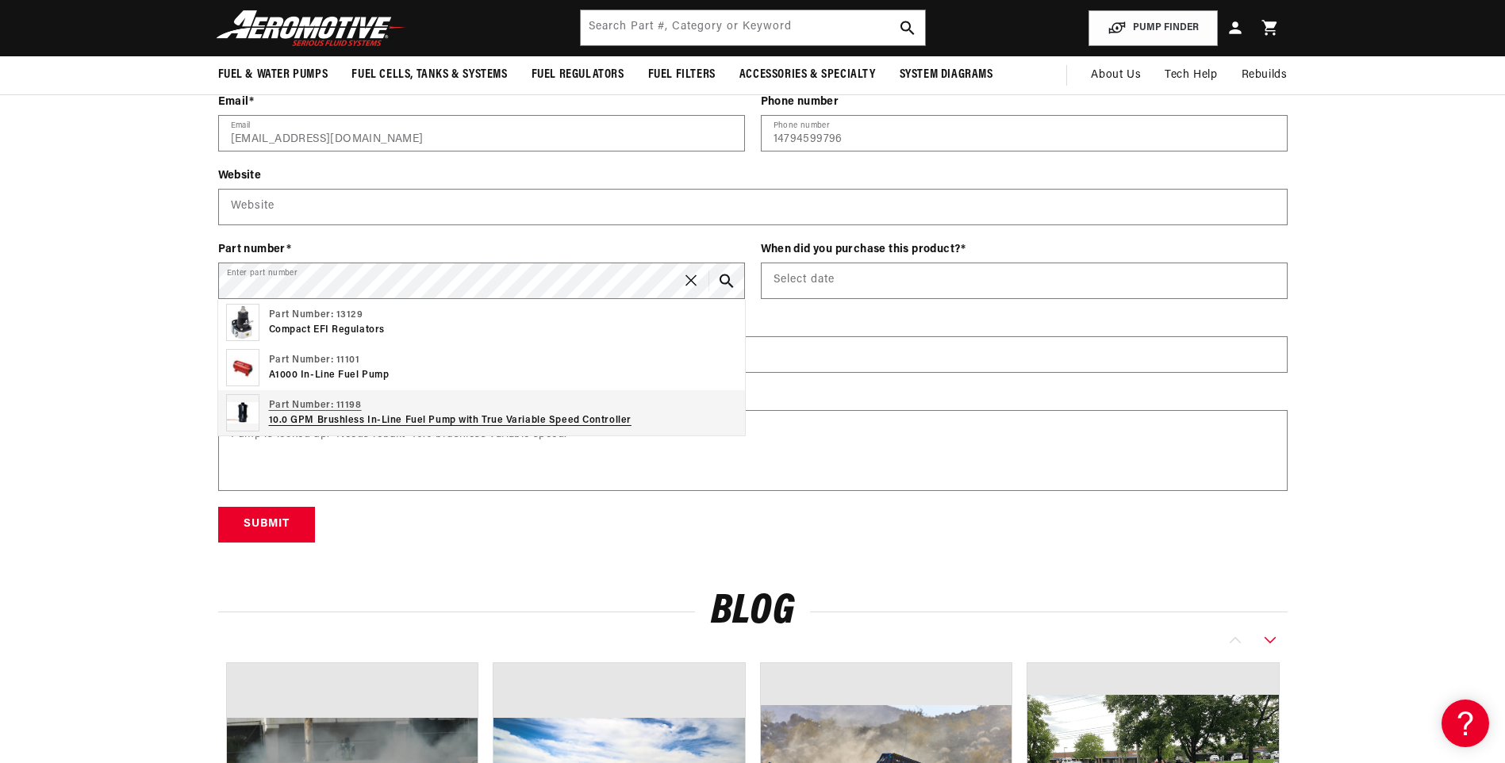
click at [428, 420] on p "10.0 GPM Brushless In-Line Fuel Pump with True Variable Speed Controller" at bounding box center [450, 420] width 363 height 15
click at [426, 420] on p "10.0 GPM Brushless In-Line Fuel Pump with True Variable Speed Controller" at bounding box center [450, 420] width 363 height 15
click at [205, 423] on div "Contact form Name (Builder / Owner) TUNED BY JP Name * Company tuned by JP Comp…" at bounding box center [753, 191] width 1149 height 701
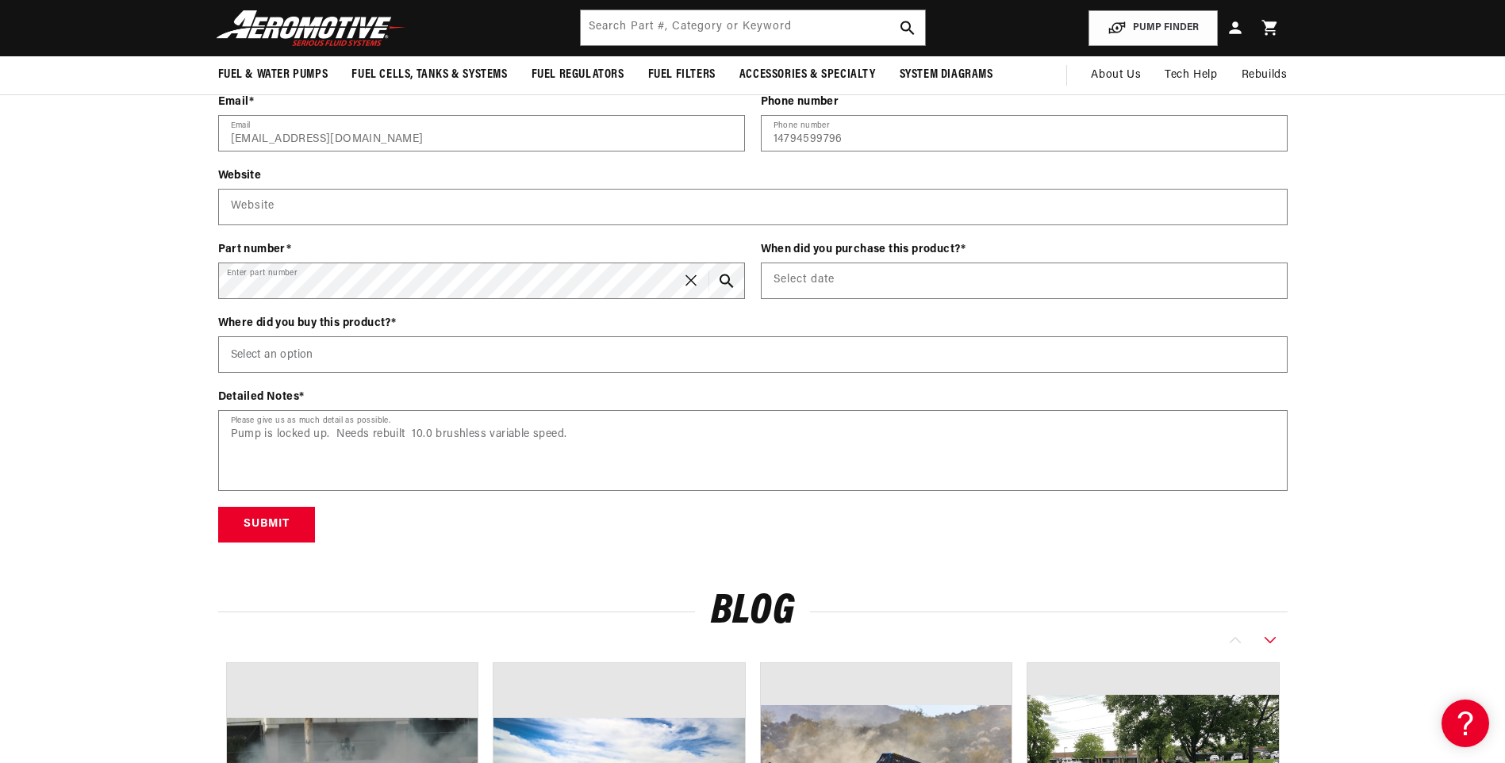
click at [1011, 29] on header "Fuel & Water Pumps Back In-Tank In-Line Fuel Pumps" at bounding box center [753, 28] width 1149 height 56
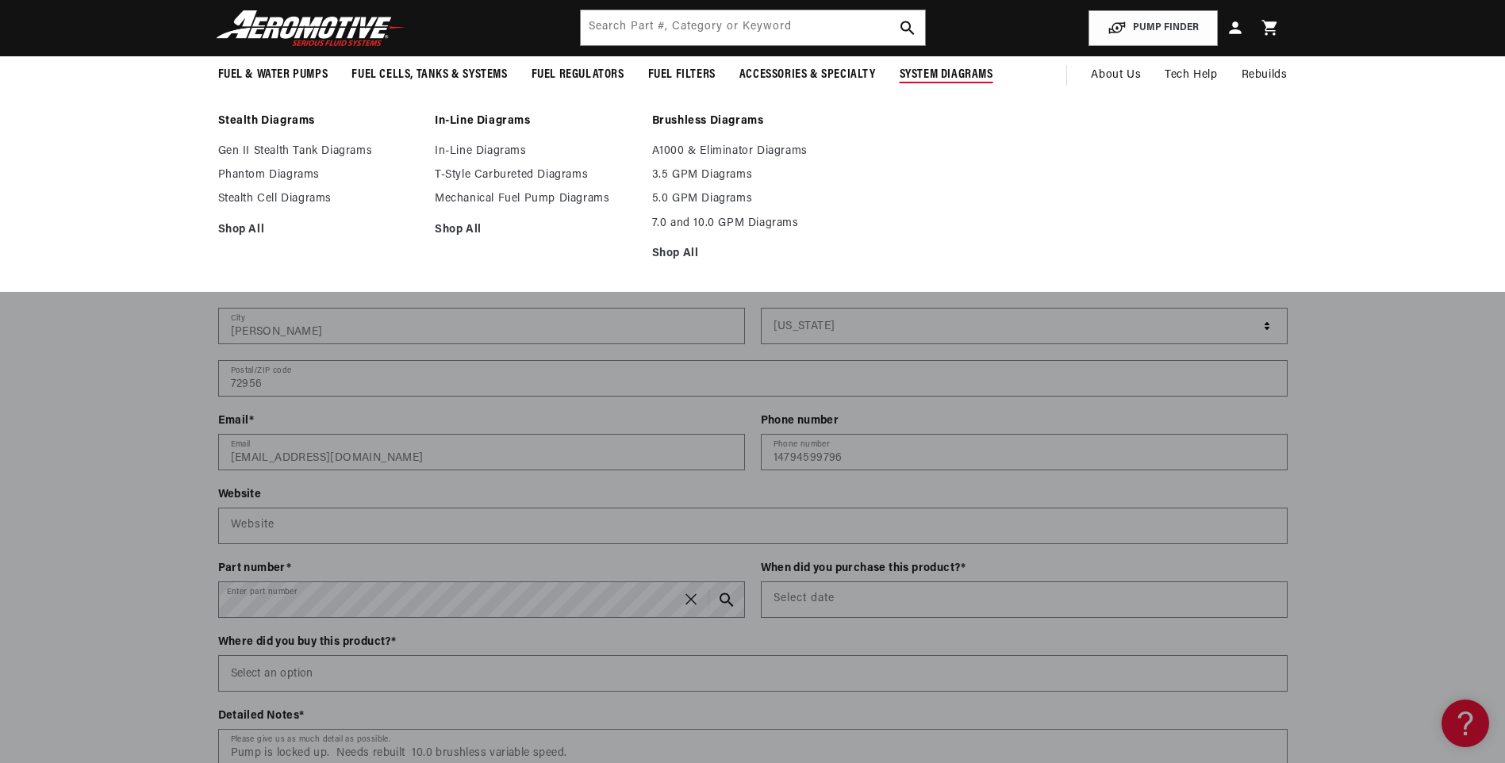
scroll to position [2063, 0]
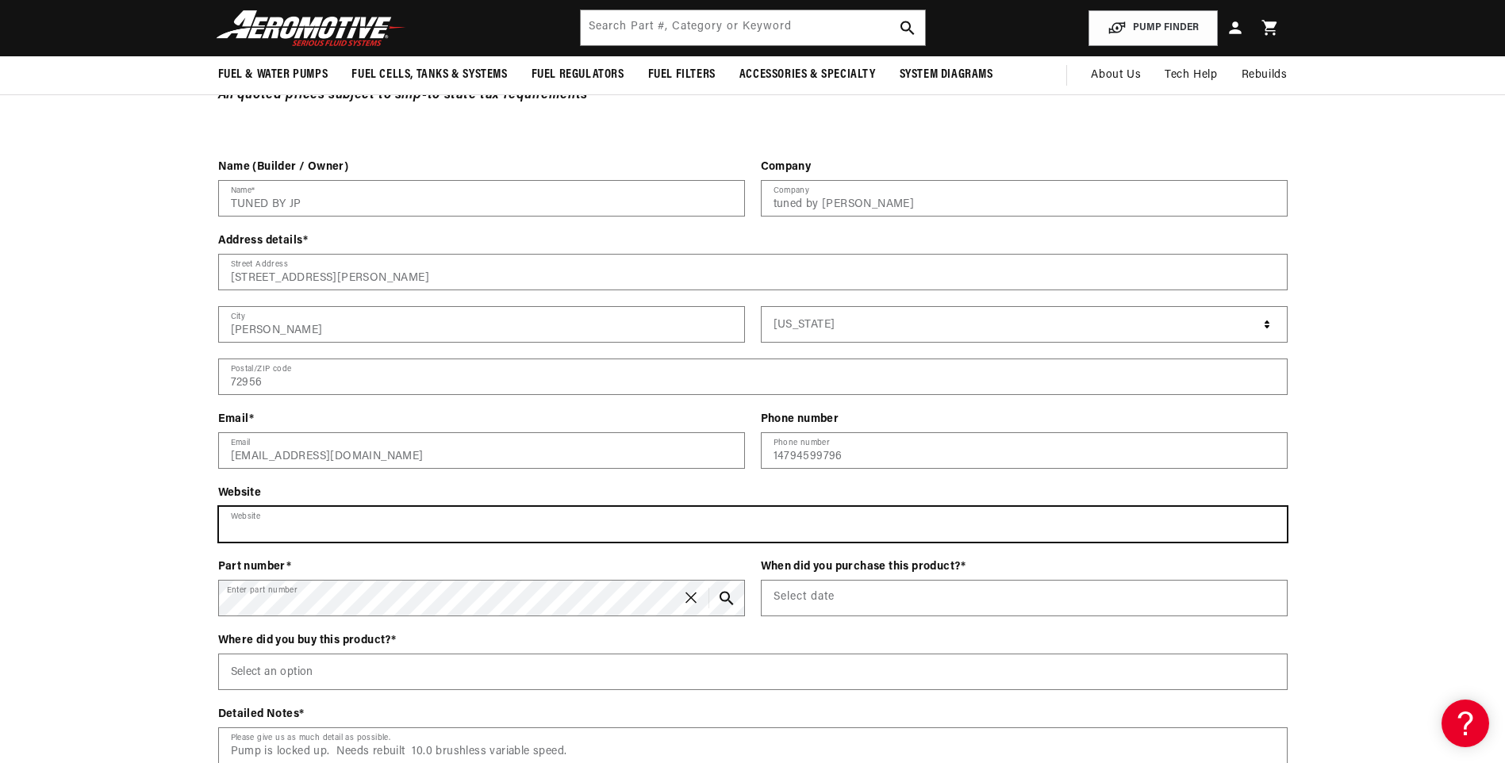
click at [1073, 507] on input "text" at bounding box center [753, 524] width 1068 height 35
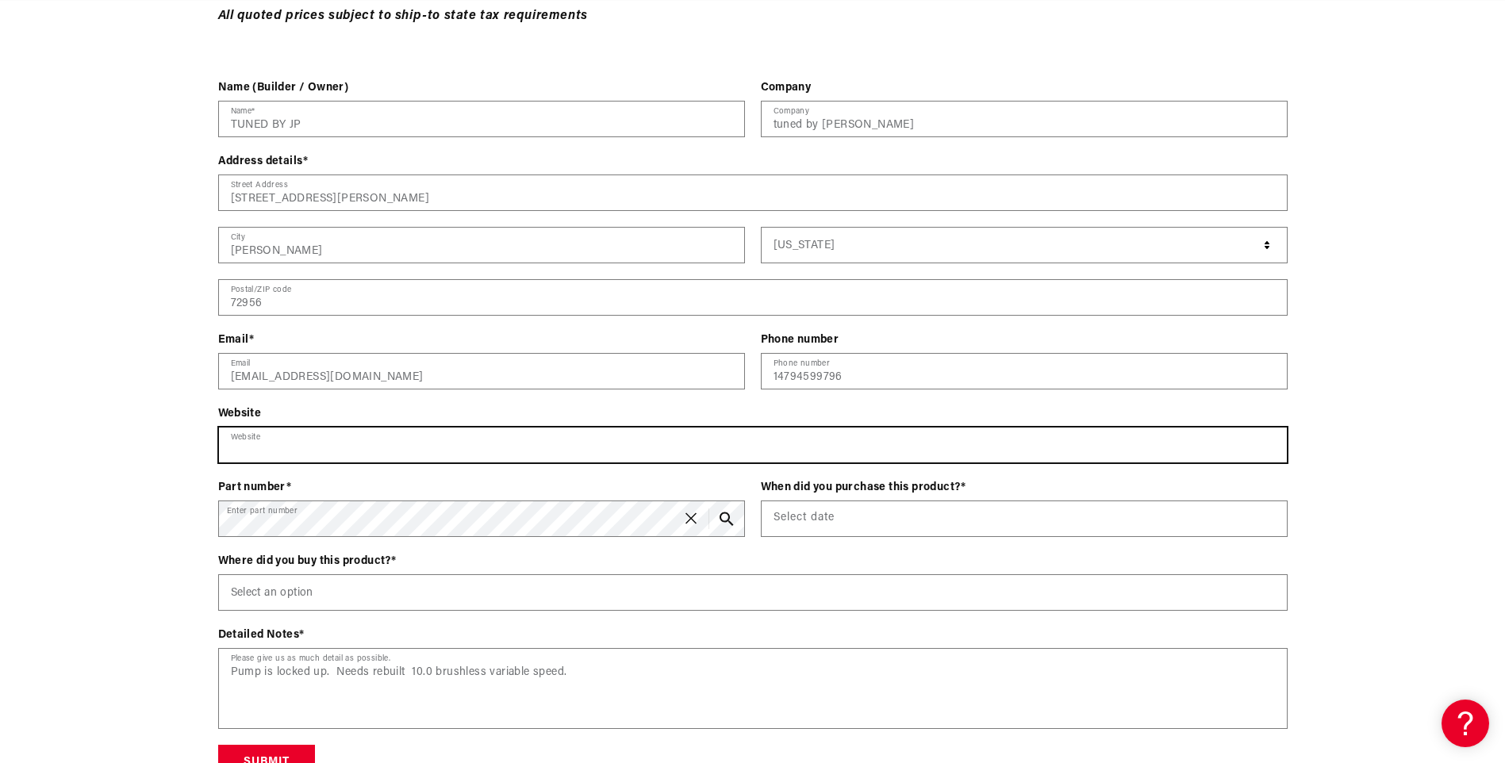
scroll to position [0, 0]
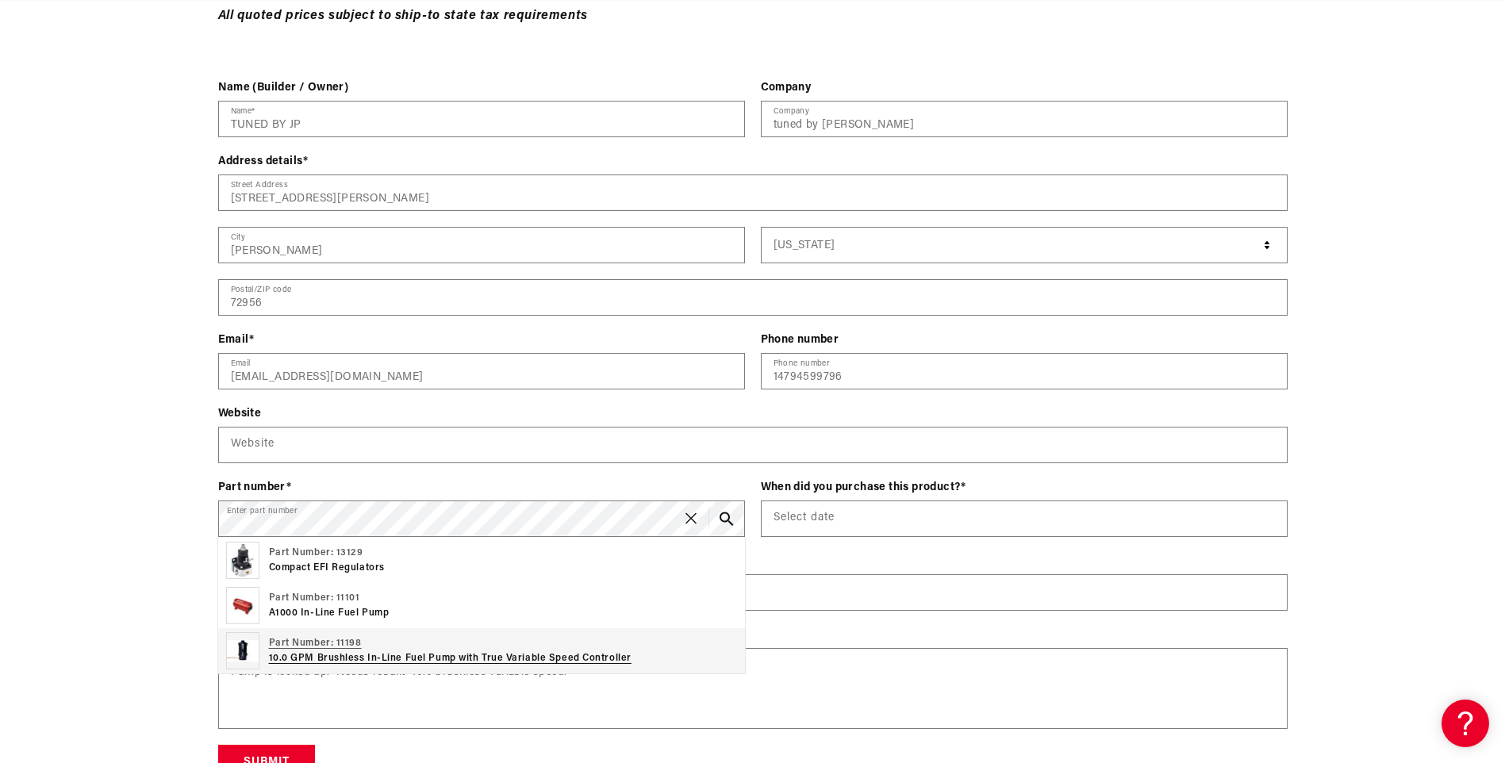
click at [397, 657] on p "10.0 GPM Brushless In-Line Fuel Pump with True Variable Speed Controller" at bounding box center [450, 658] width 363 height 15
click at [290, 639] on p "Part Number: 11198" at bounding box center [450, 643] width 363 height 15
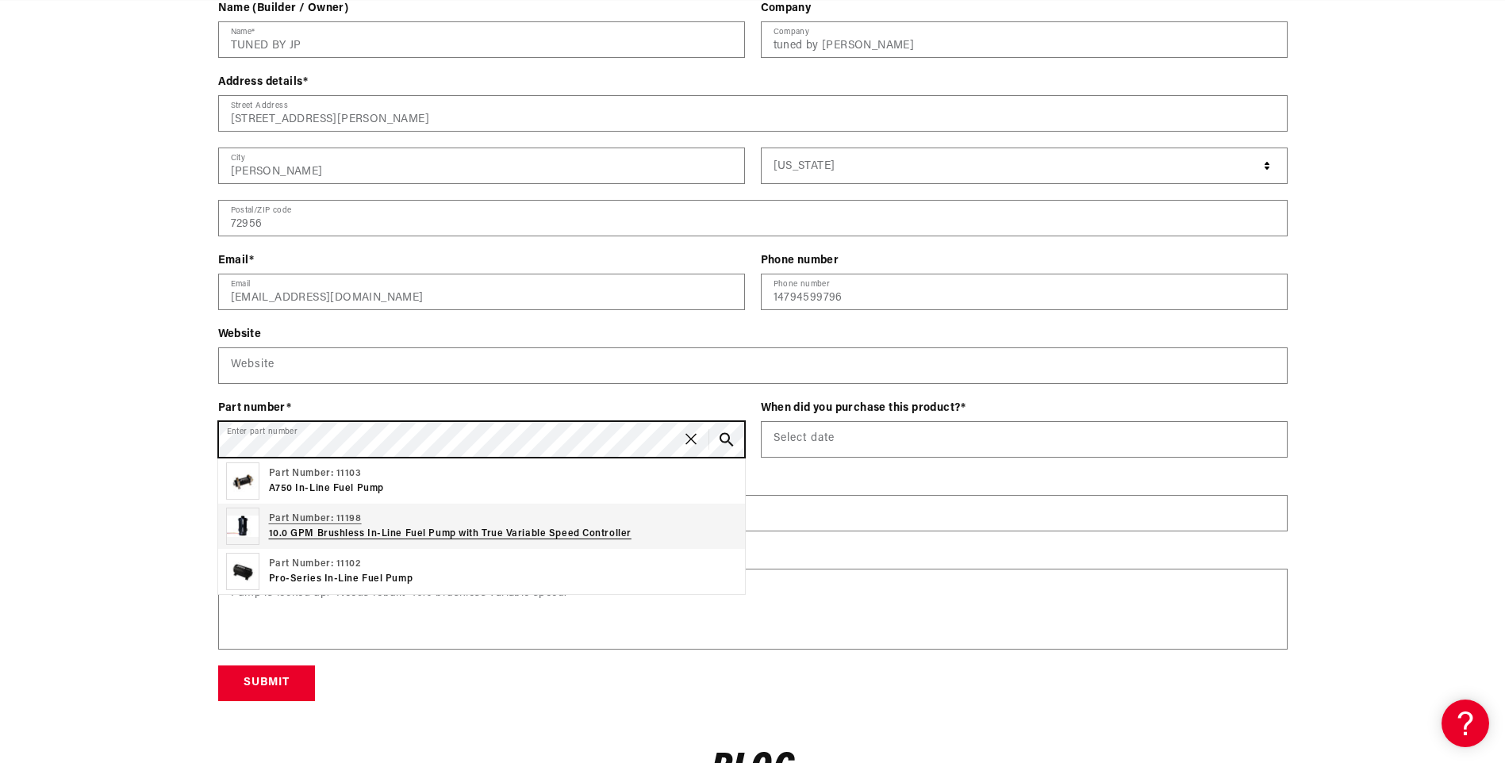
scroll to position [0, 2012]
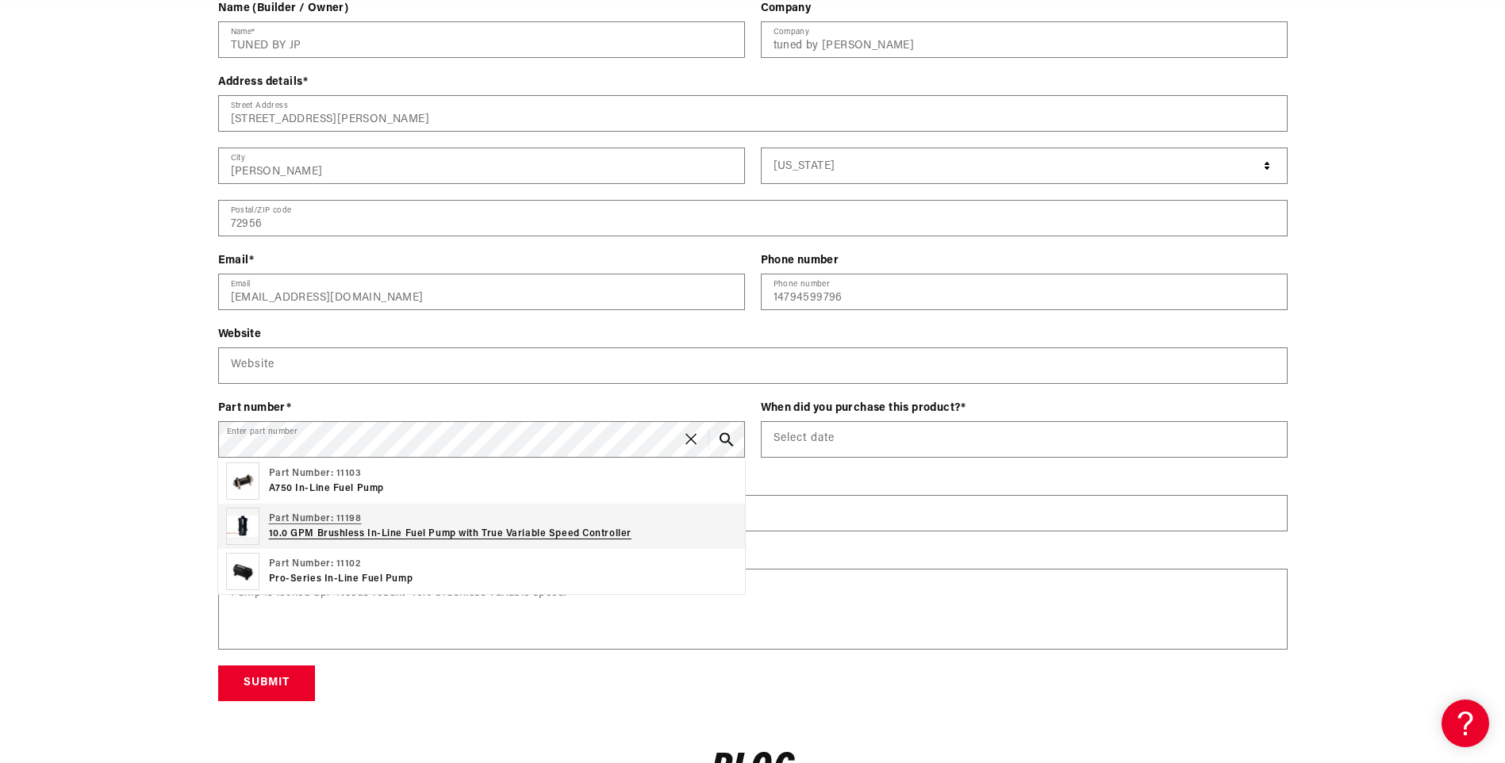
click at [415, 529] on p "10.0 GPM Brushless In-Line Fuel Pump with True Variable Speed Controller" at bounding box center [450, 534] width 363 height 15
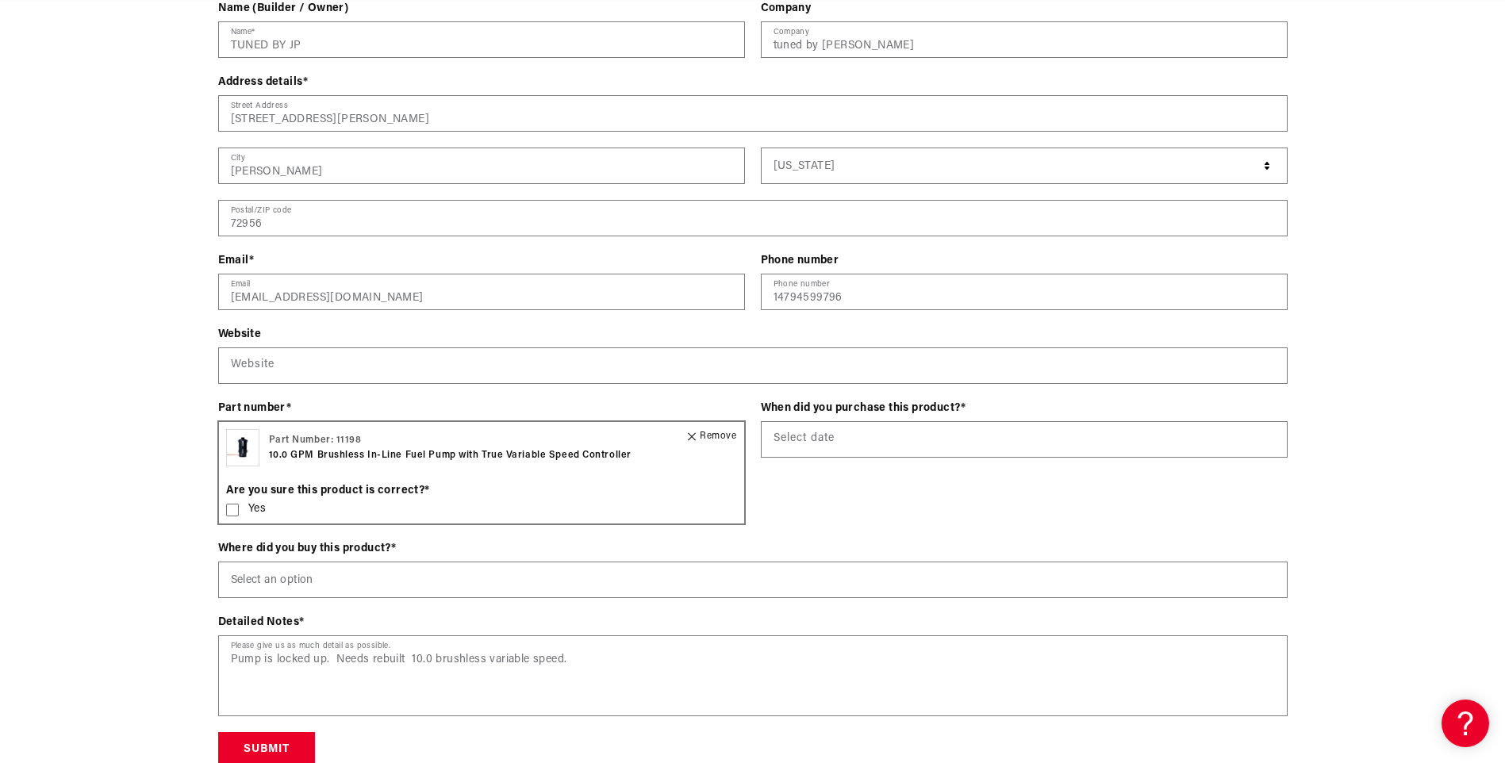
scroll to position [0, 3018]
click at [231, 506] on icon at bounding box center [232, 510] width 13 height 13
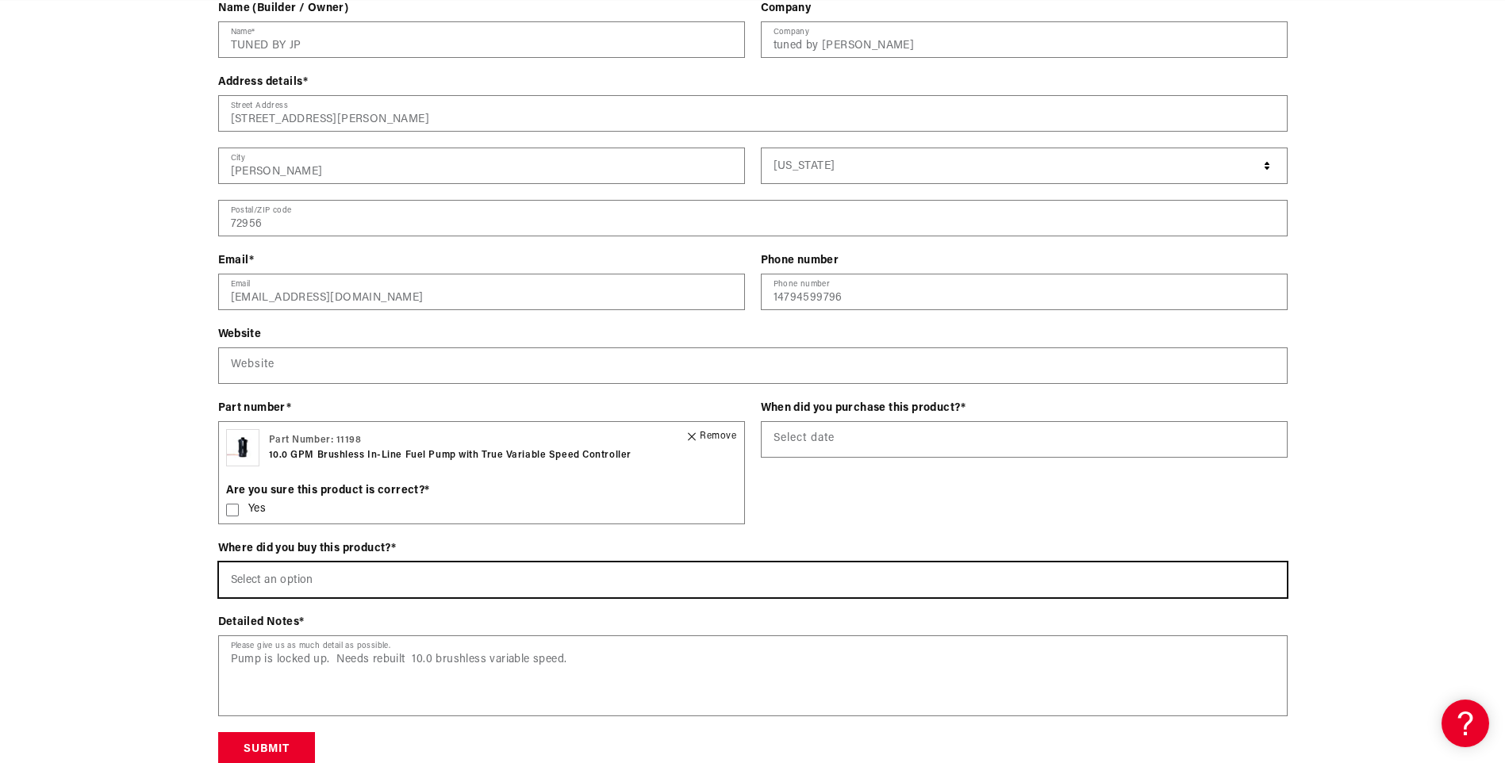
click at [270, 563] on select "Select an option Aeromotiveinc.com Wholesale Dealer (e.g., Summit, JEGS, etc.) …" at bounding box center [753, 580] width 1068 height 35
select select "Wholesale Dealer (e.g., Summit, JEGS, etc.)"
click at [219, 563] on select "Select an option Aeromotiveinc.com Wholesale Dealer (e.g., Summit, JEGS, etc.) …" at bounding box center [753, 580] width 1068 height 35
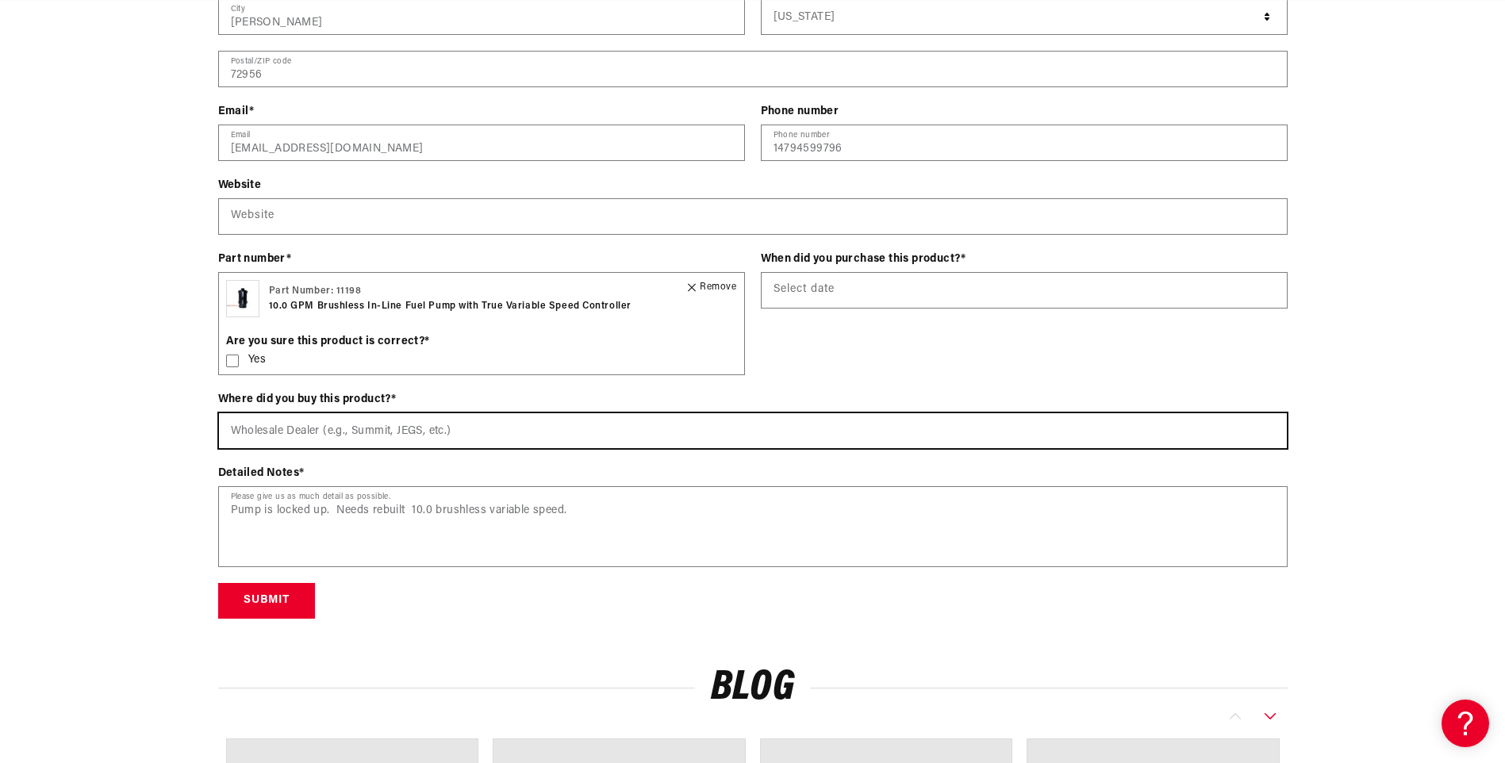
scroll to position [2380, 0]
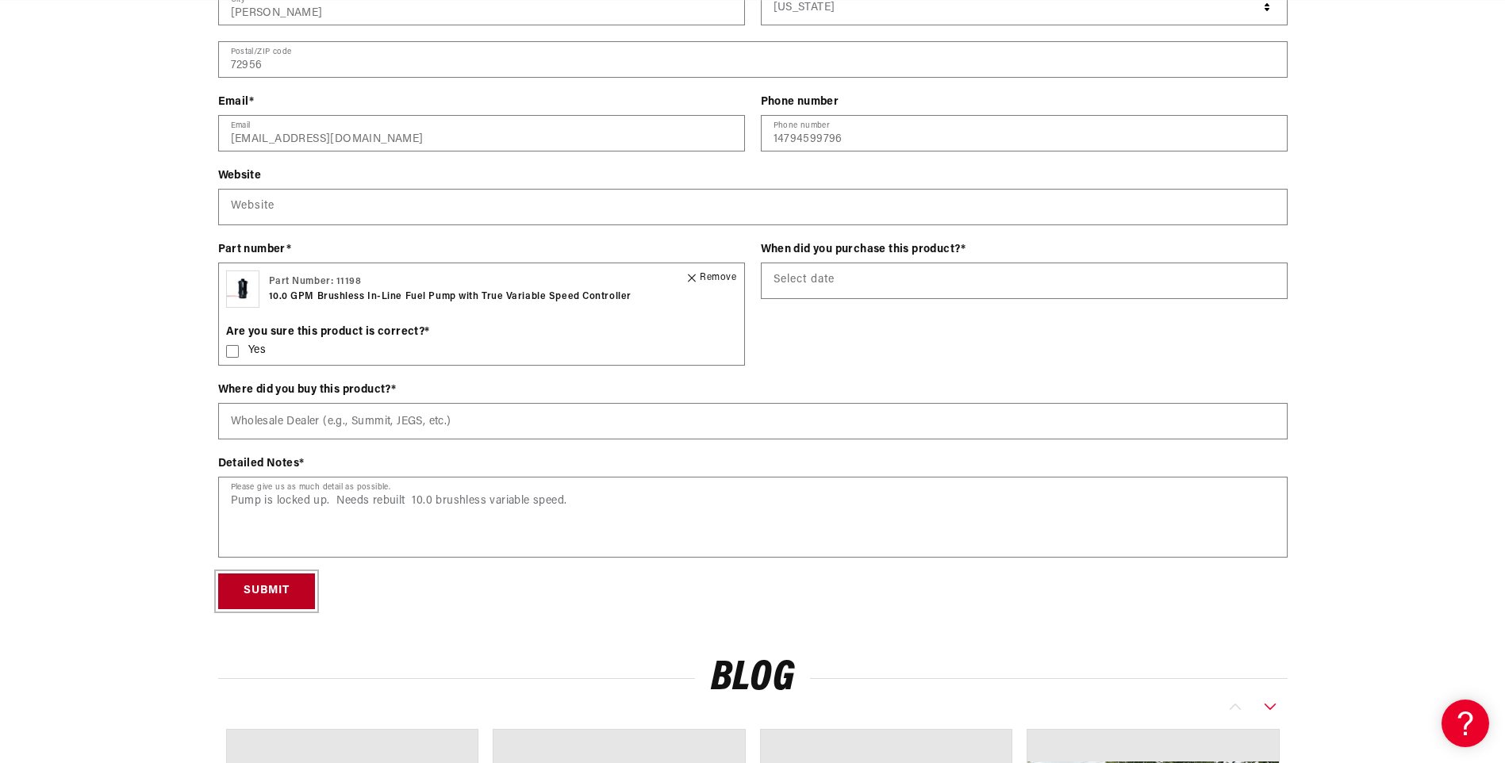
drag, startPoint x: 268, startPoint y: 591, endPoint x: 259, endPoint y: 593, distance: 9.0
click at [259, 593] on button "Submit" at bounding box center [266, 592] width 97 height 36
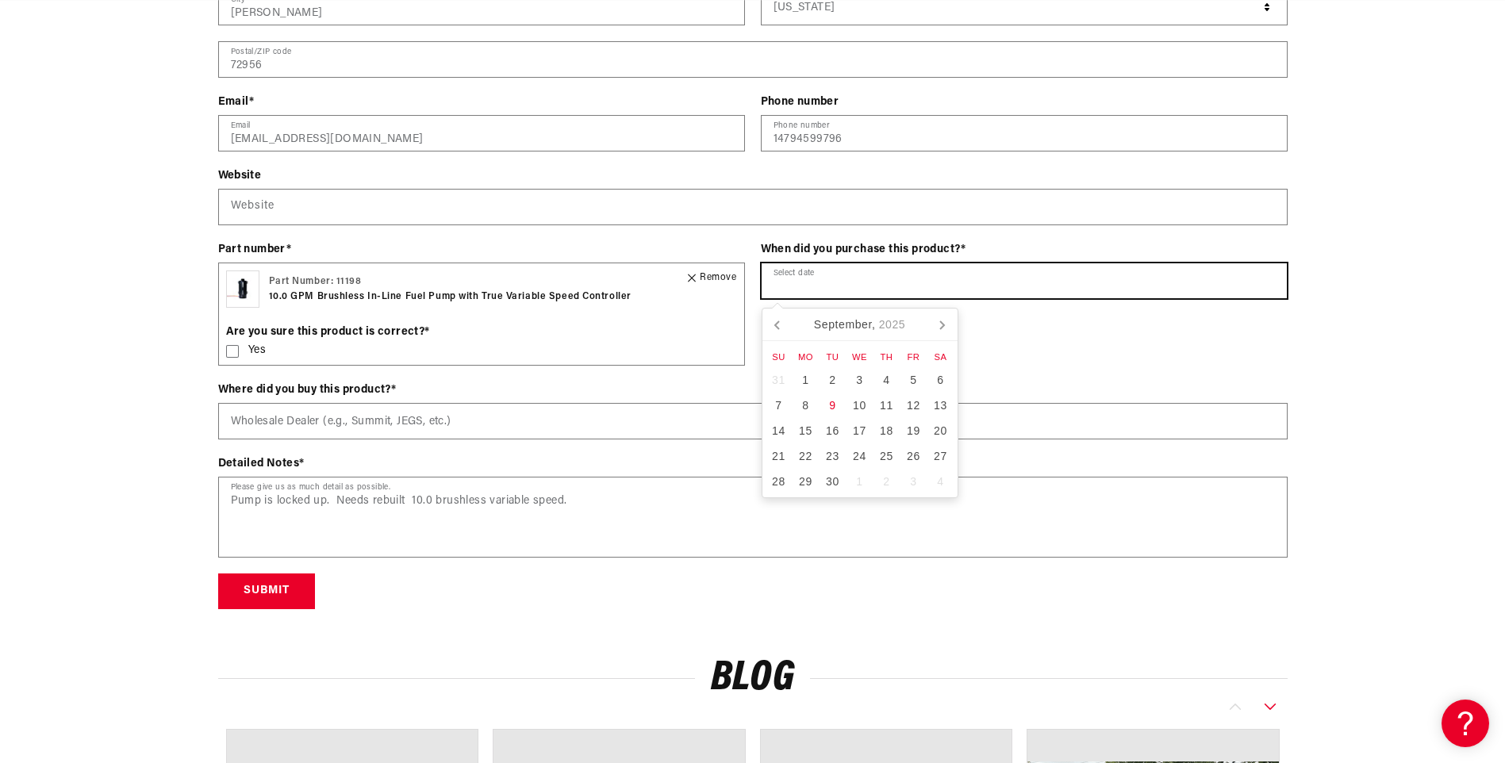
scroll to position [0, 3018]
click at [781, 323] on icon at bounding box center [778, 324] width 25 height 25
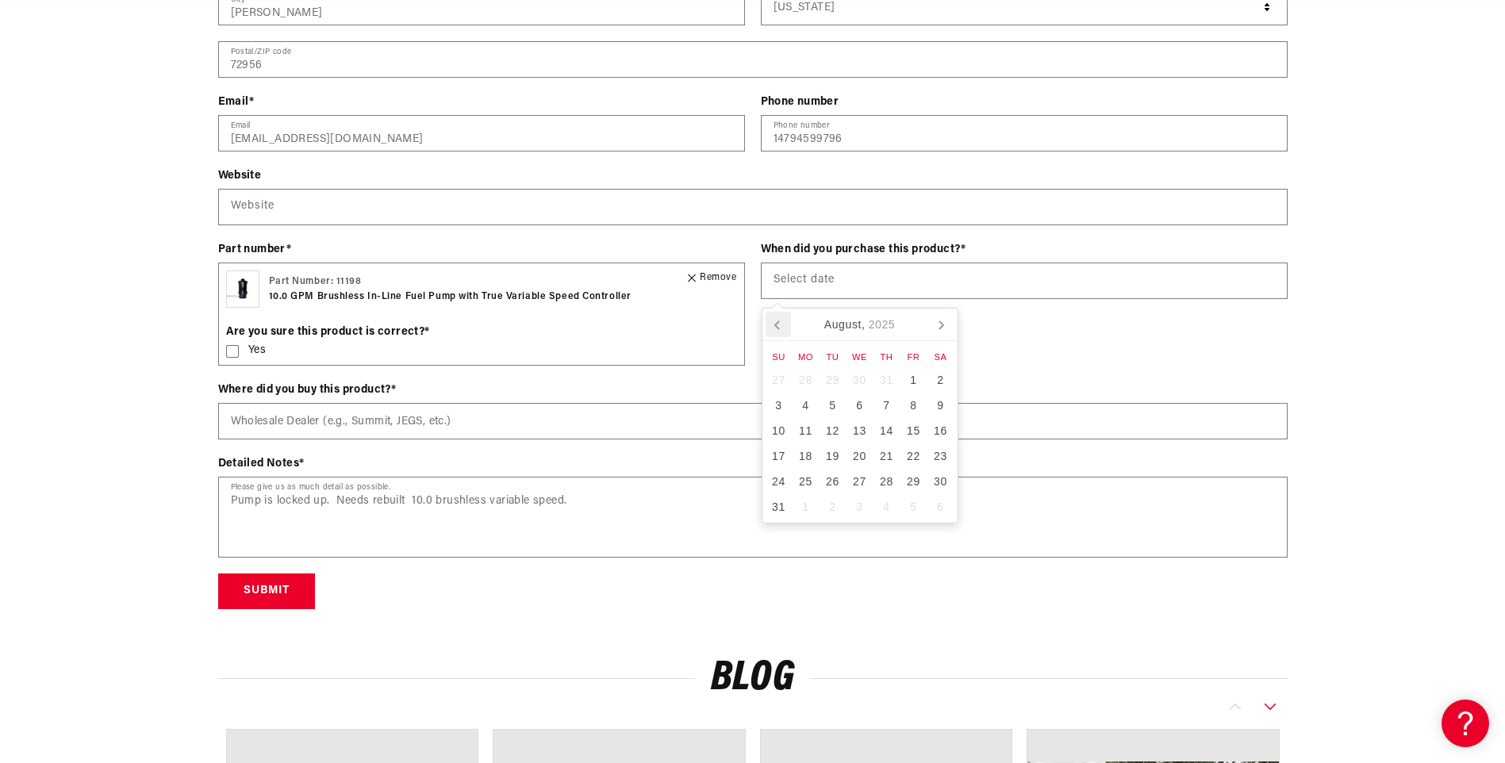
scroll to position [0, 0]
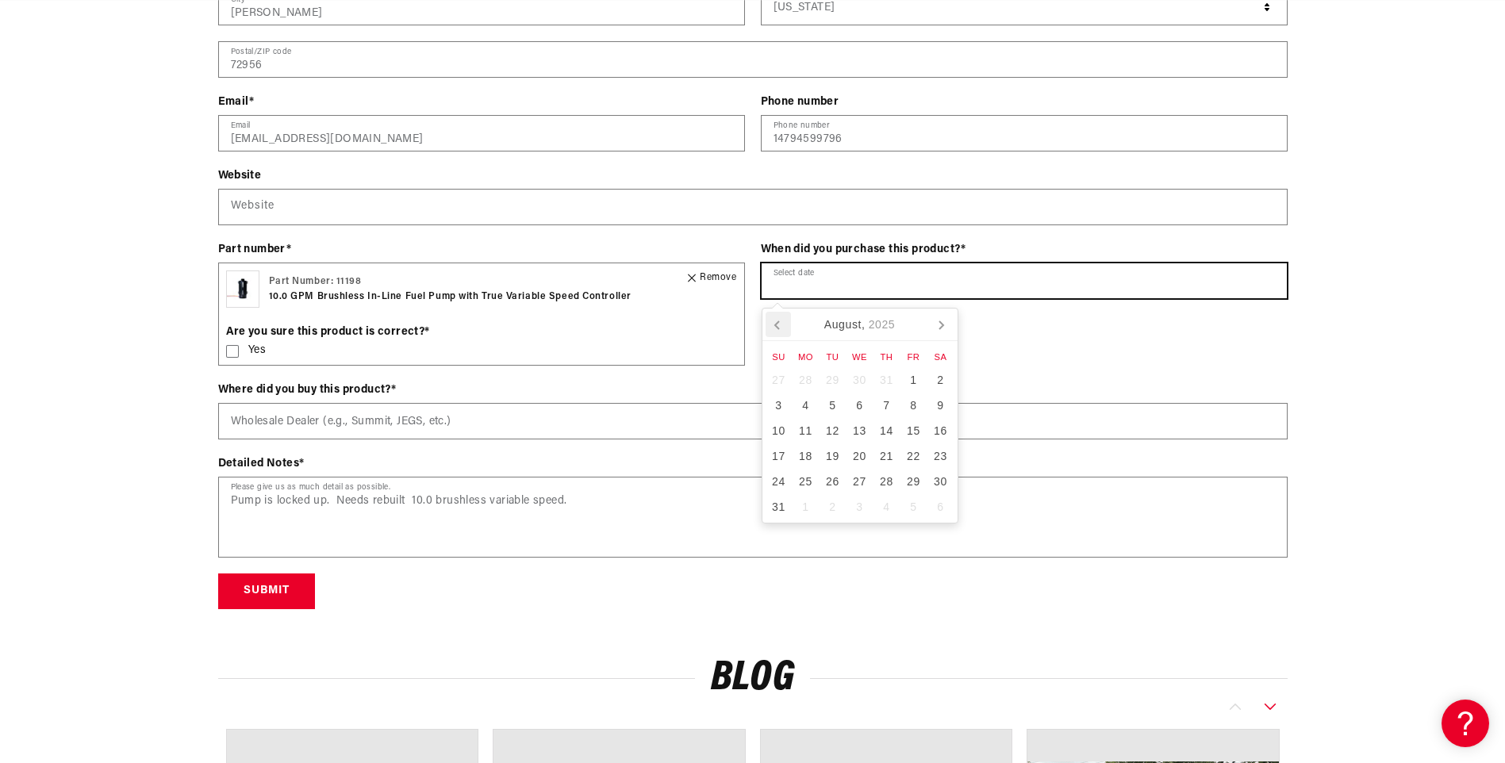
click at [782, 323] on icon at bounding box center [778, 324] width 25 height 25
click at [783, 323] on icon at bounding box center [778, 324] width 25 height 25
click at [785, 323] on icon at bounding box center [778, 324] width 25 height 25
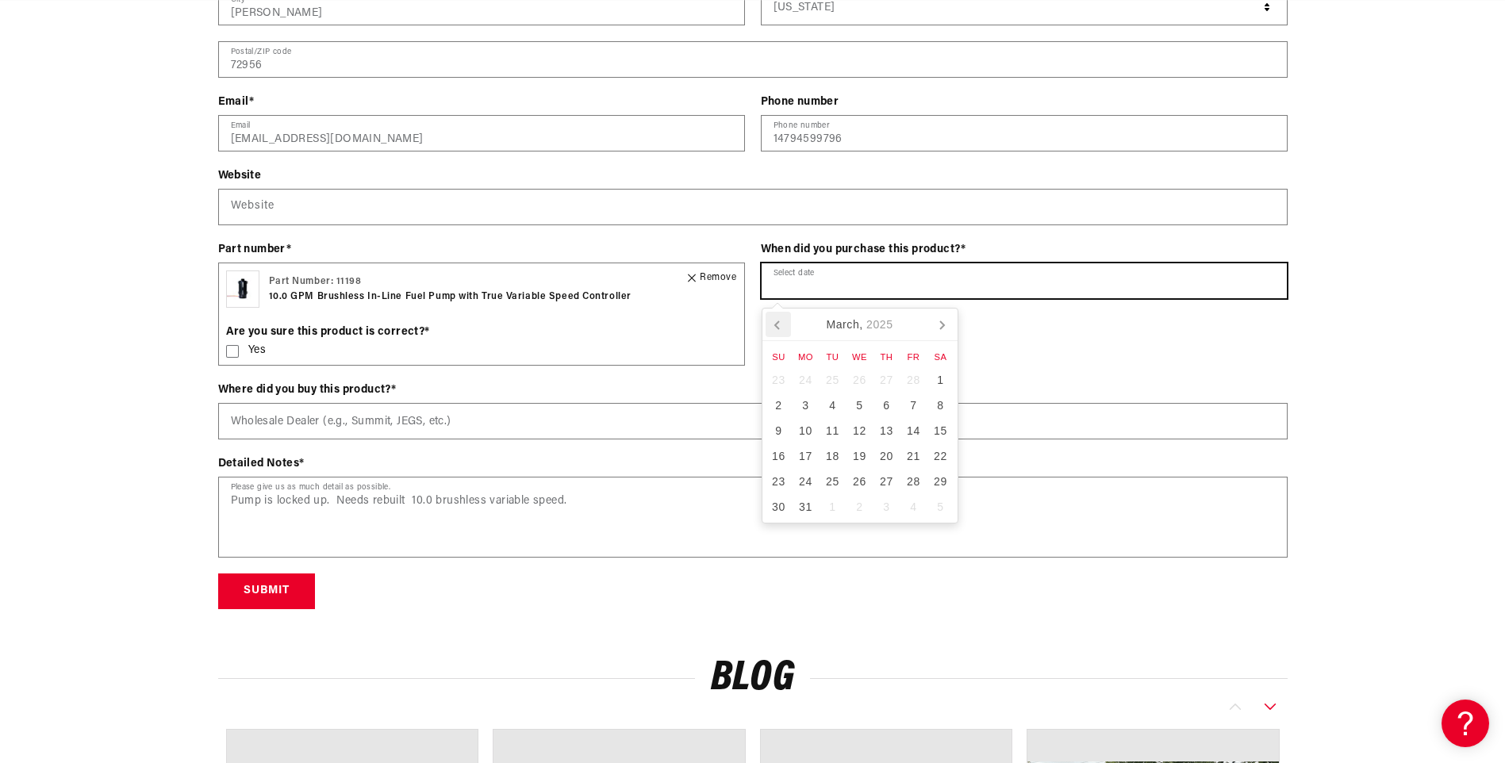
click at [785, 323] on icon at bounding box center [778, 324] width 25 height 25
click at [783, 328] on icon at bounding box center [778, 324] width 25 height 25
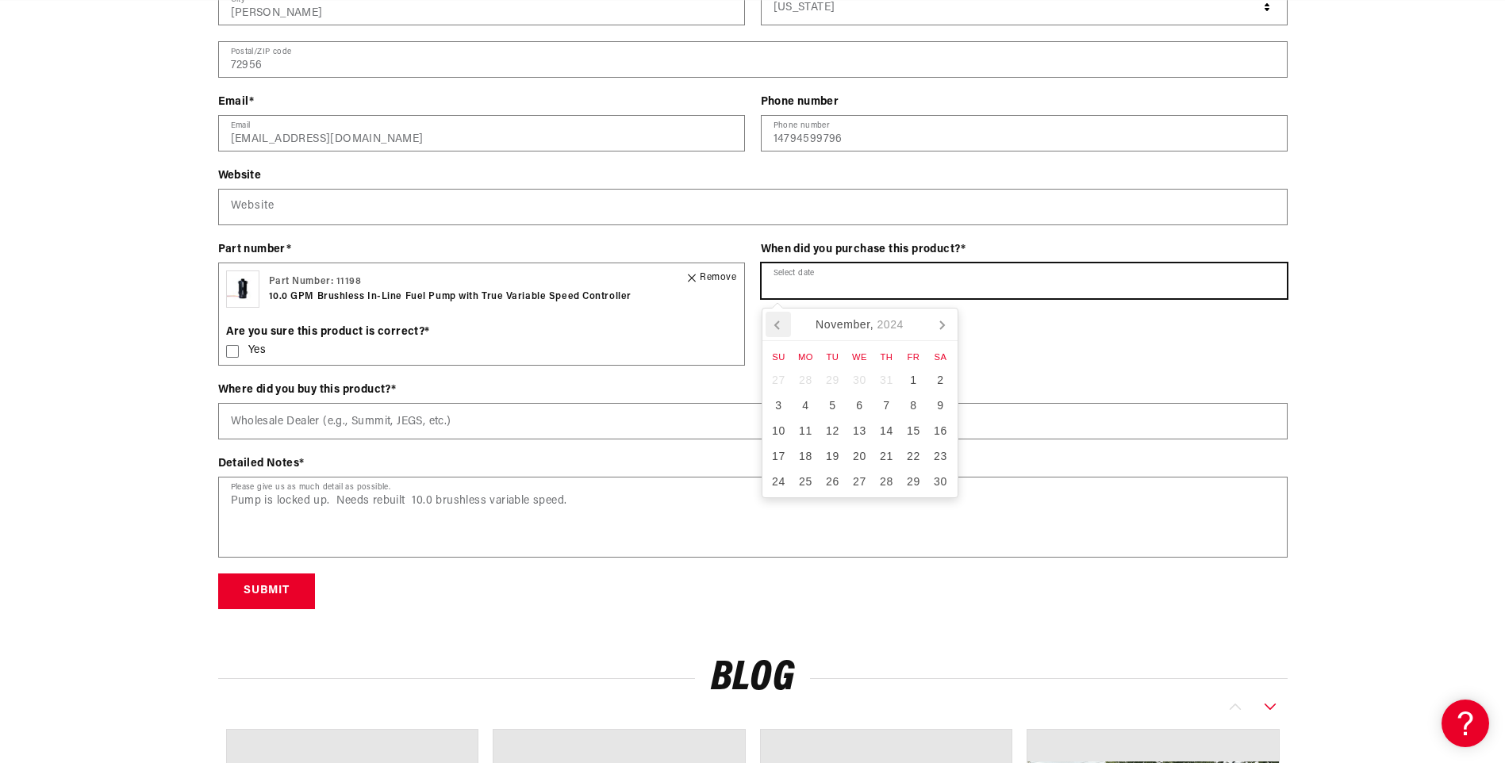
click at [787, 325] on icon at bounding box center [778, 324] width 25 height 25
click at [809, 455] on div "21" at bounding box center [806, 456] width 27 height 25
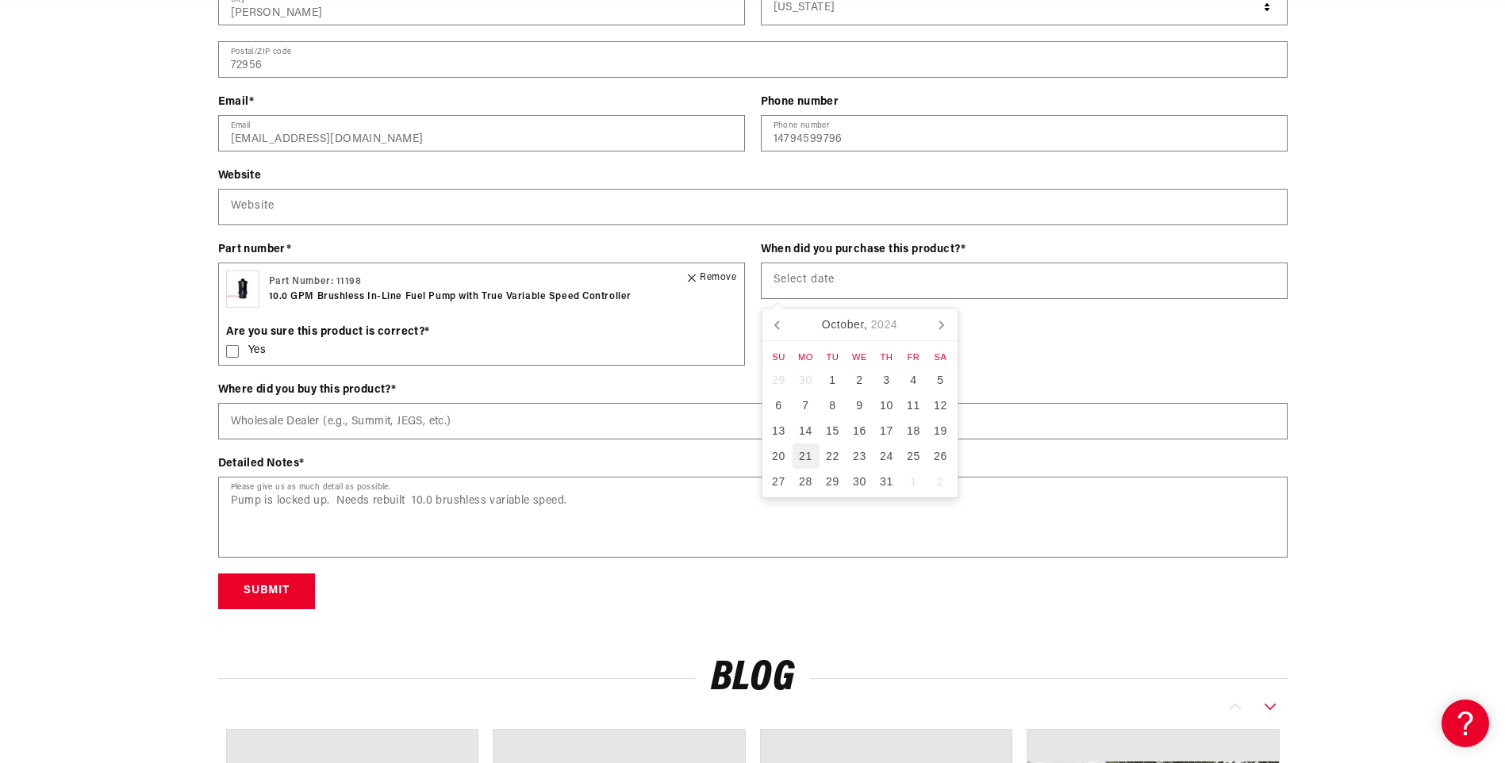
type input "10/21/2024"
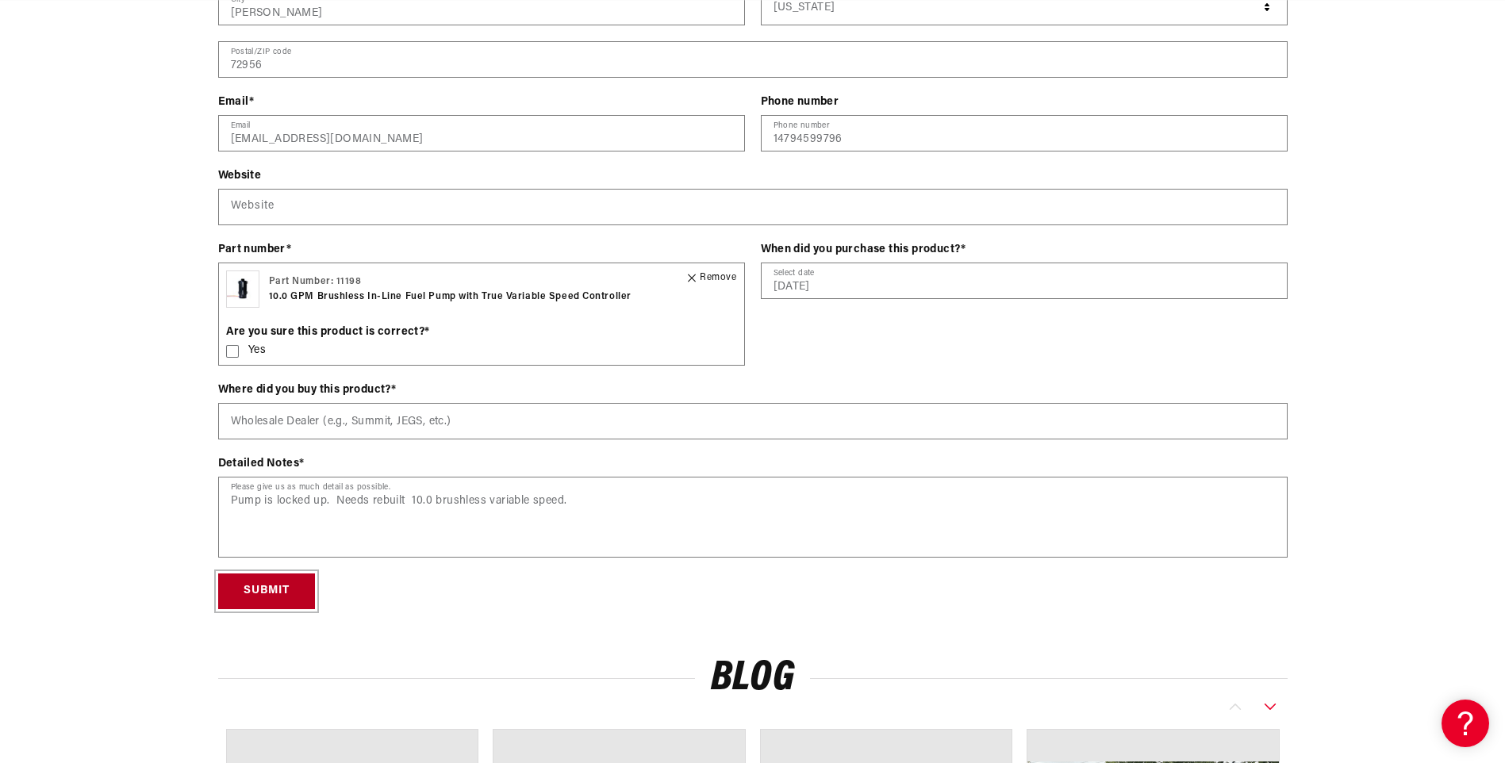
click at [253, 594] on button "Submit" at bounding box center [266, 592] width 97 height 36
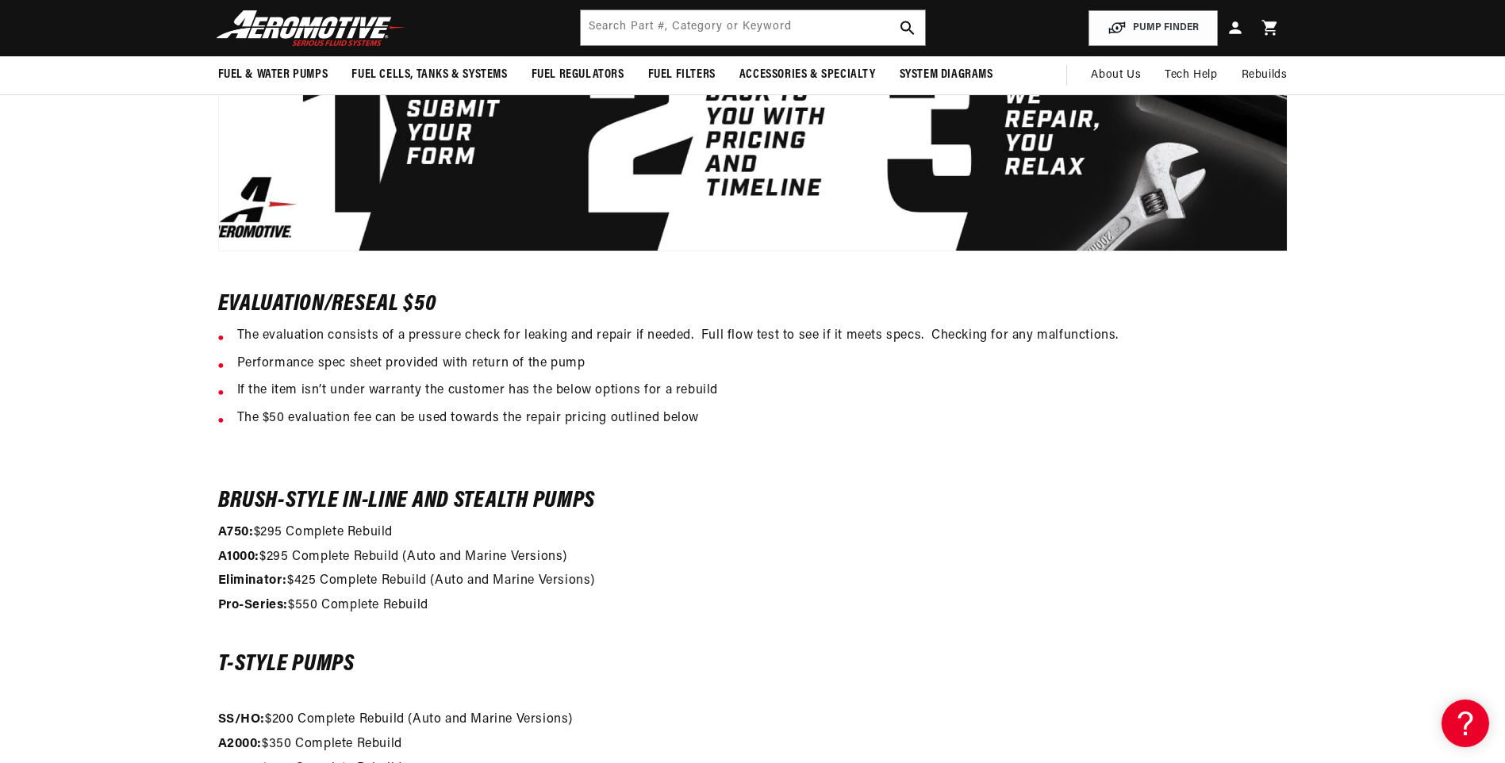
scroll to position [0, 1006]
